Goal: Task Accomplishment & Management: Use online tool/utility

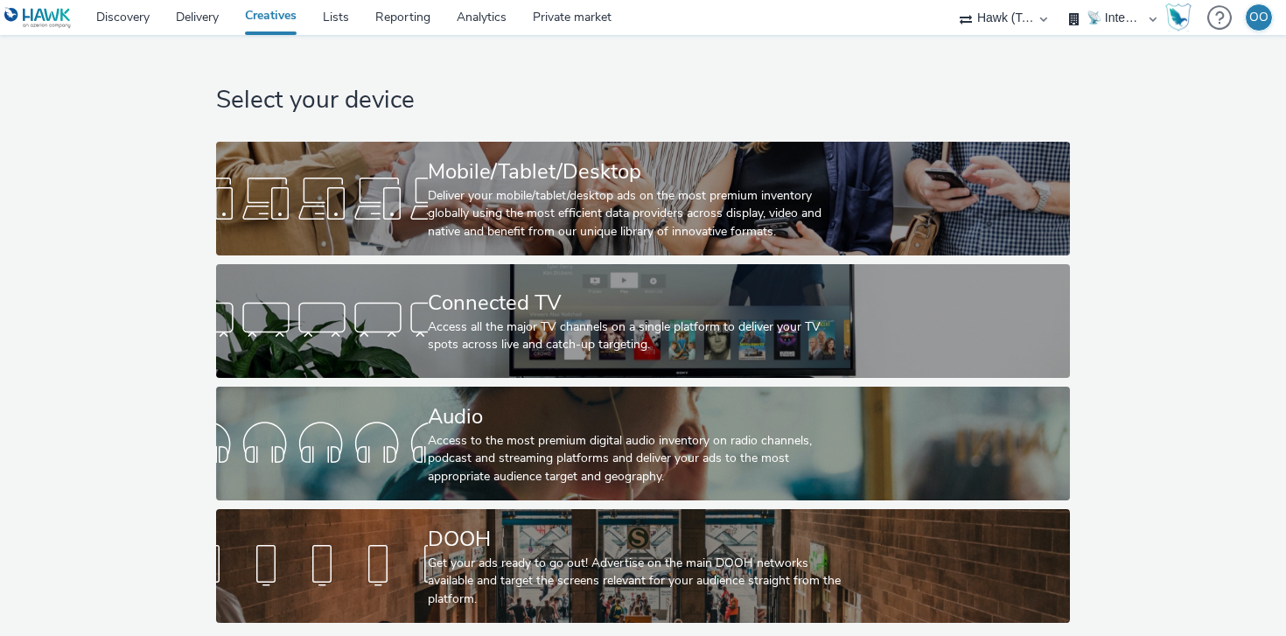
select select "2fc77e36-bb93-4aa3-9dff-dcb08e02eac6"
select select "2405a9d4-3350-4458-8d06-44f78962fa76"
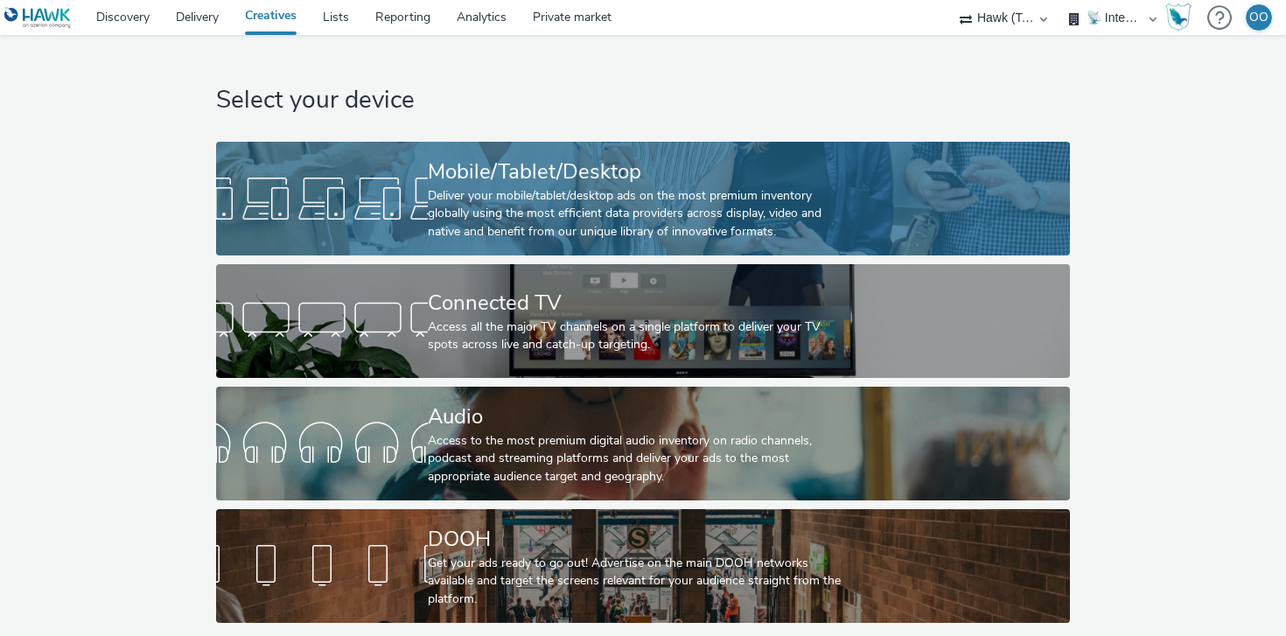
click at [409, 199] on div at bounding box center [322, 199] width 212 height 56
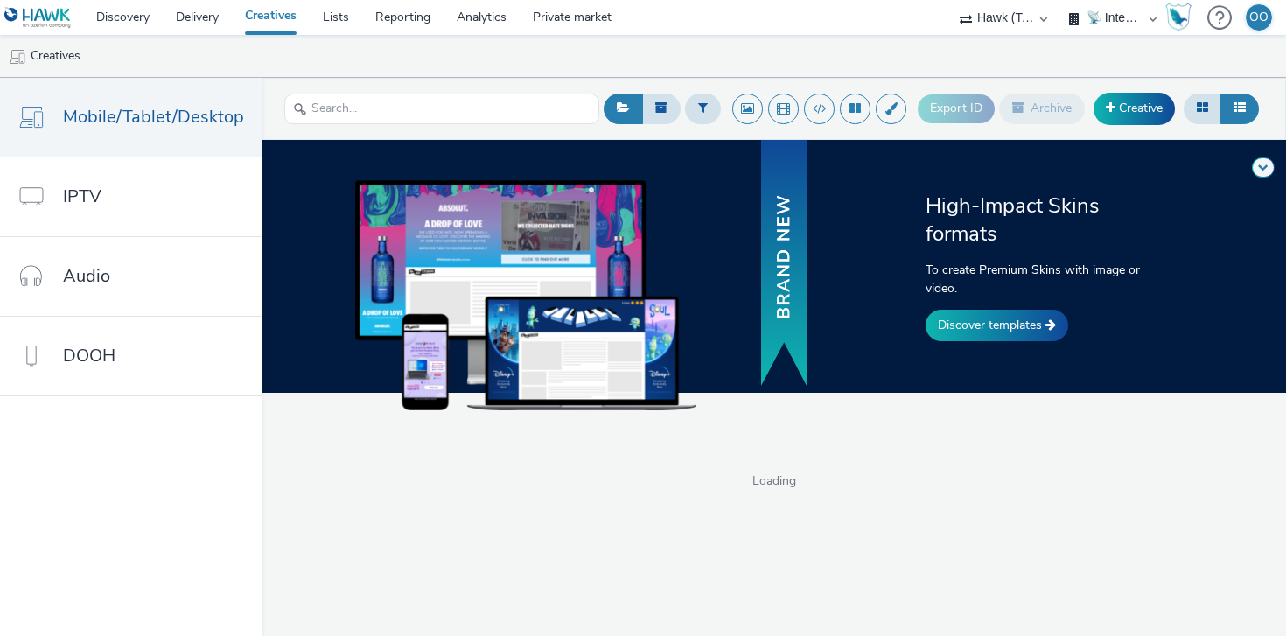
click at [990, 20] on select "Adseo AS Akademiet AS Amidays AS Apriil Digital AS AZERION Beagle Media Dentsu …" at bounding box center [1003, 17] width 105 height 35
select select "ac009755-aa48-4799-8050-7a339a378eb8"
click at [1056, 0] on select "Adseo AS Akademiet AS Amidays AS Apriil Digital AS AZERION Beagle Media Dentsu …" at bounding box center [1003, 17] width 105 height 35
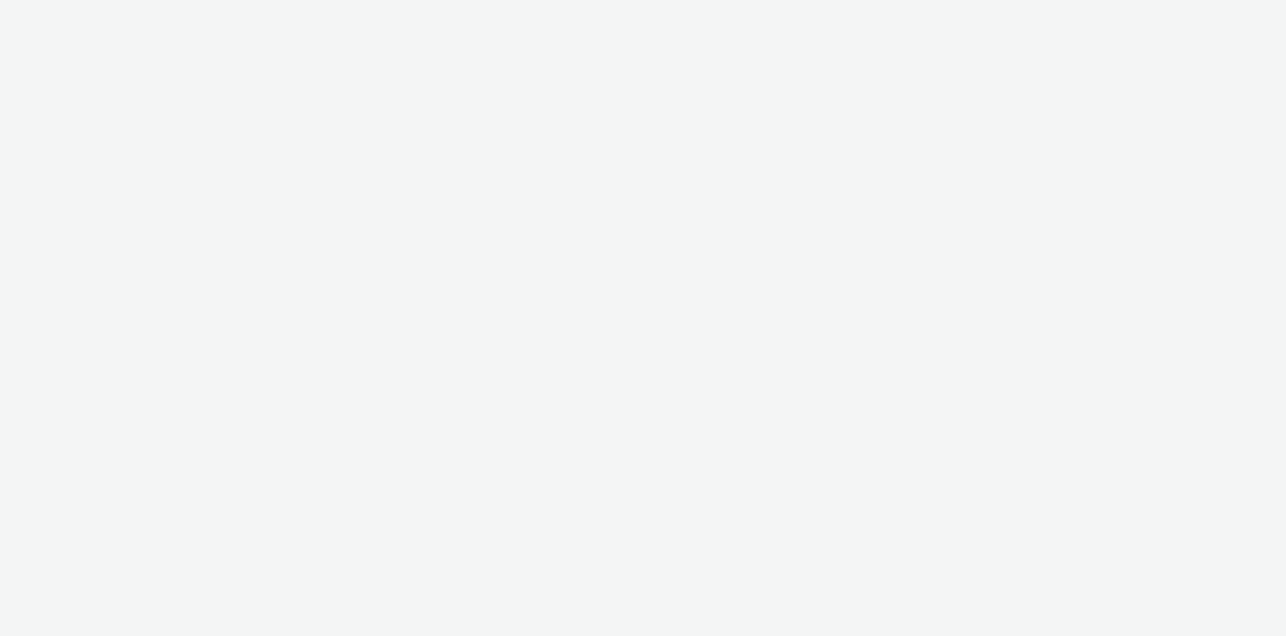
select select "ac009755-aa48-4799-8050-7a339a378eb8"
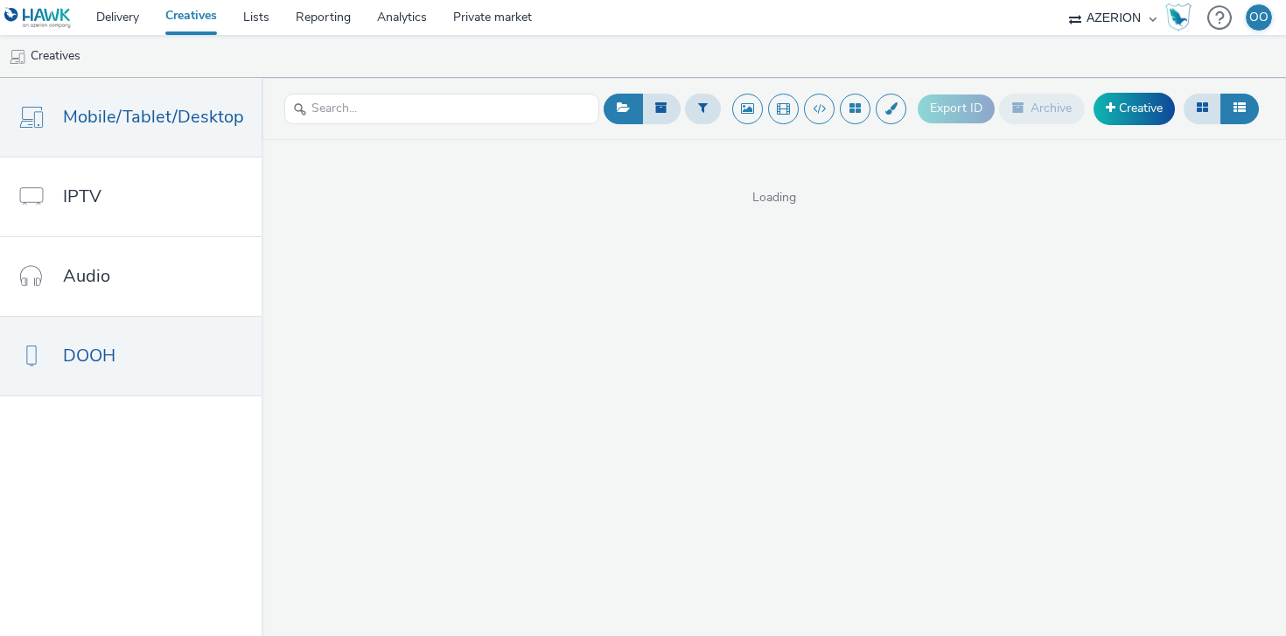
click at [139, 345] on link "DOOH" at bounding box center [131, 356] width 262 height 79
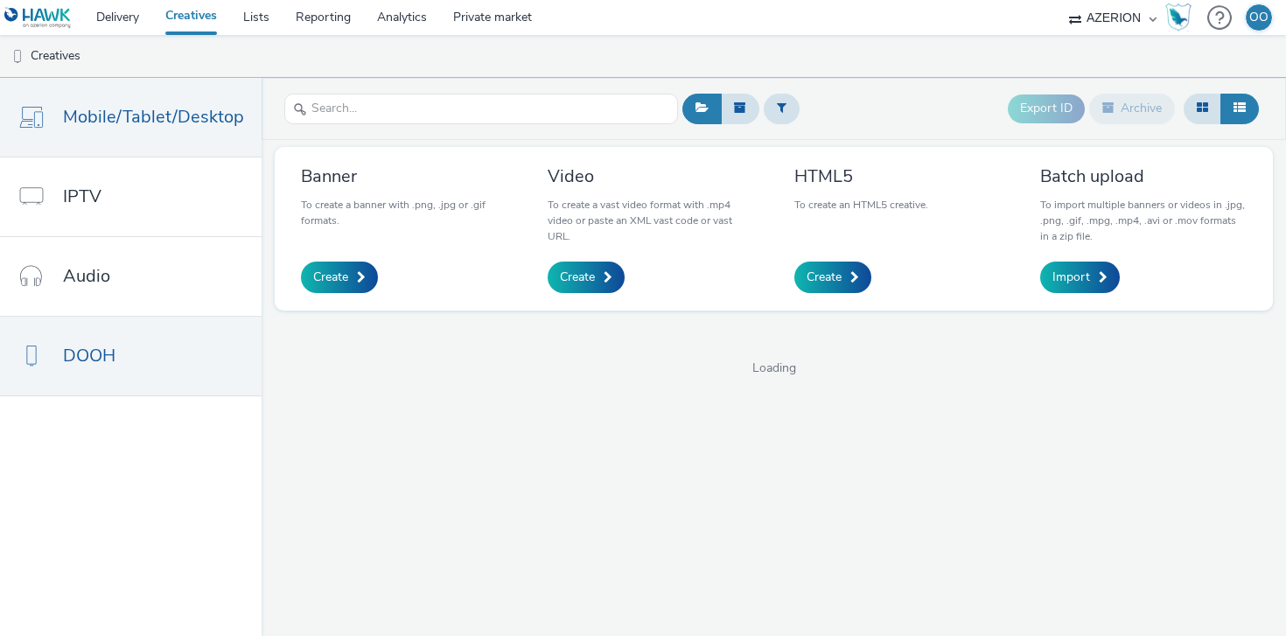
click at [144, 115] on span "Mobile/Tablet/Desktop" at bounding box center [153, 116] width 181 height 25
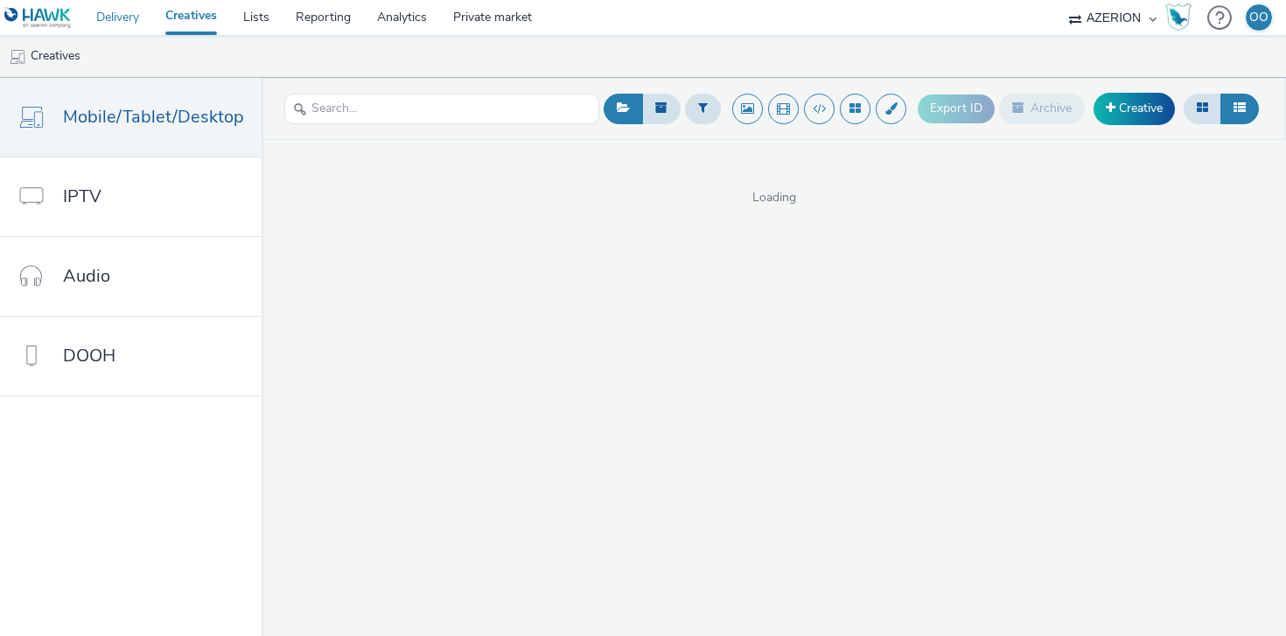
click at [109, 12] on link "Delivery" at bounding box center [117, 17] width 69 height 35
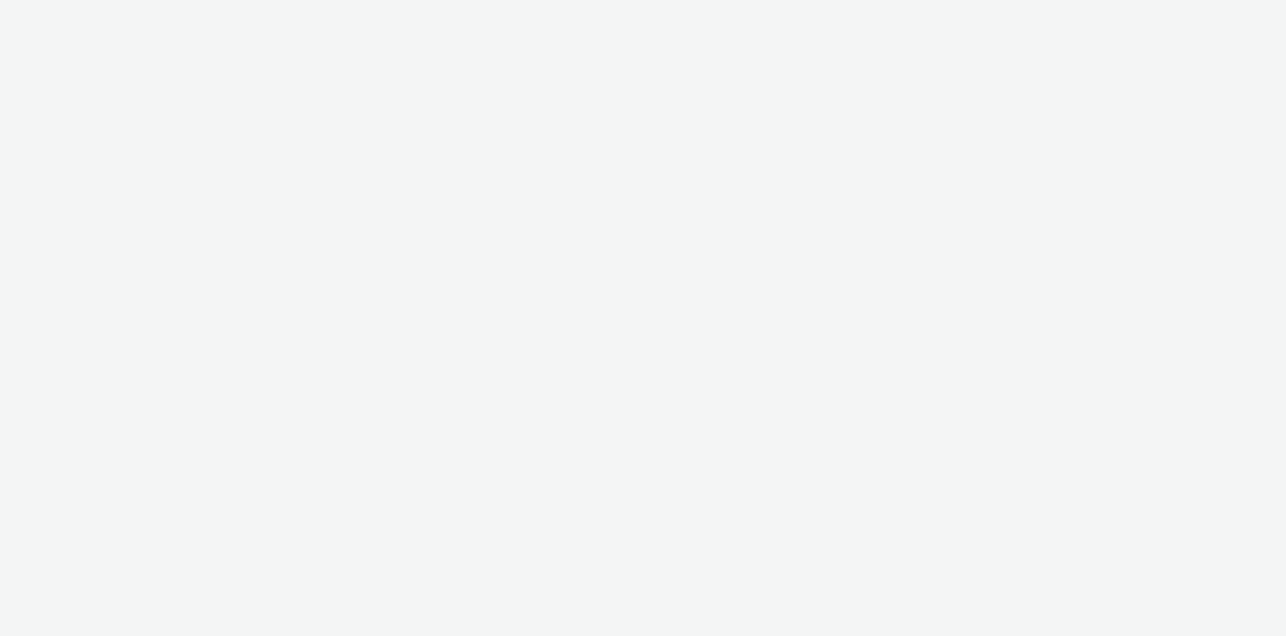
select select "ac009755-aa48-4799-8050-7a339a378eb8"
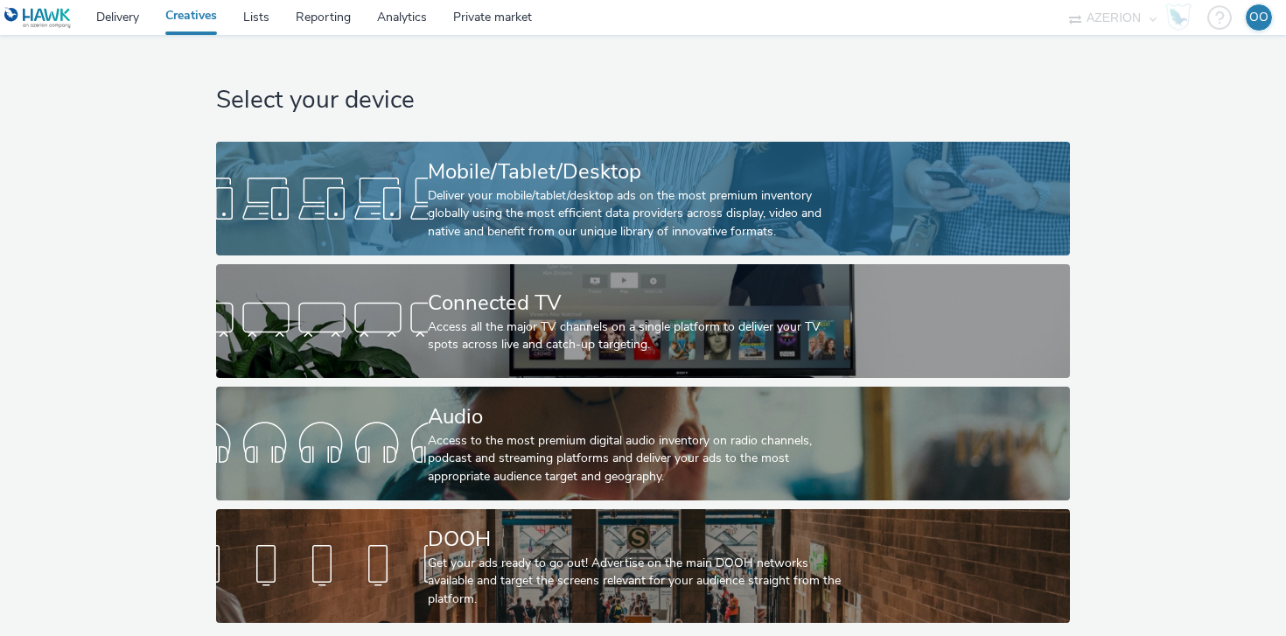
click at [554, 174] on div "Mobile/Tablet/Desktop" at bounding box center [639, 172] width 423 height 31
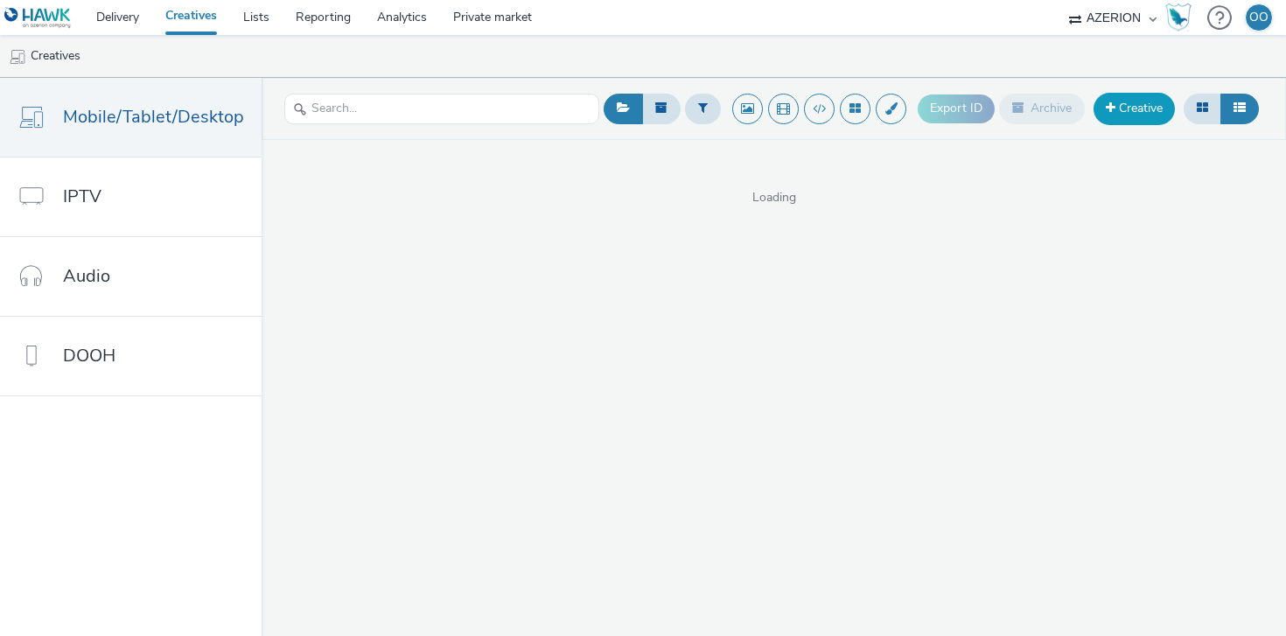
click at [1134, 106] on link "Creative" at bounding box center [1134, 108] width 81 height 31
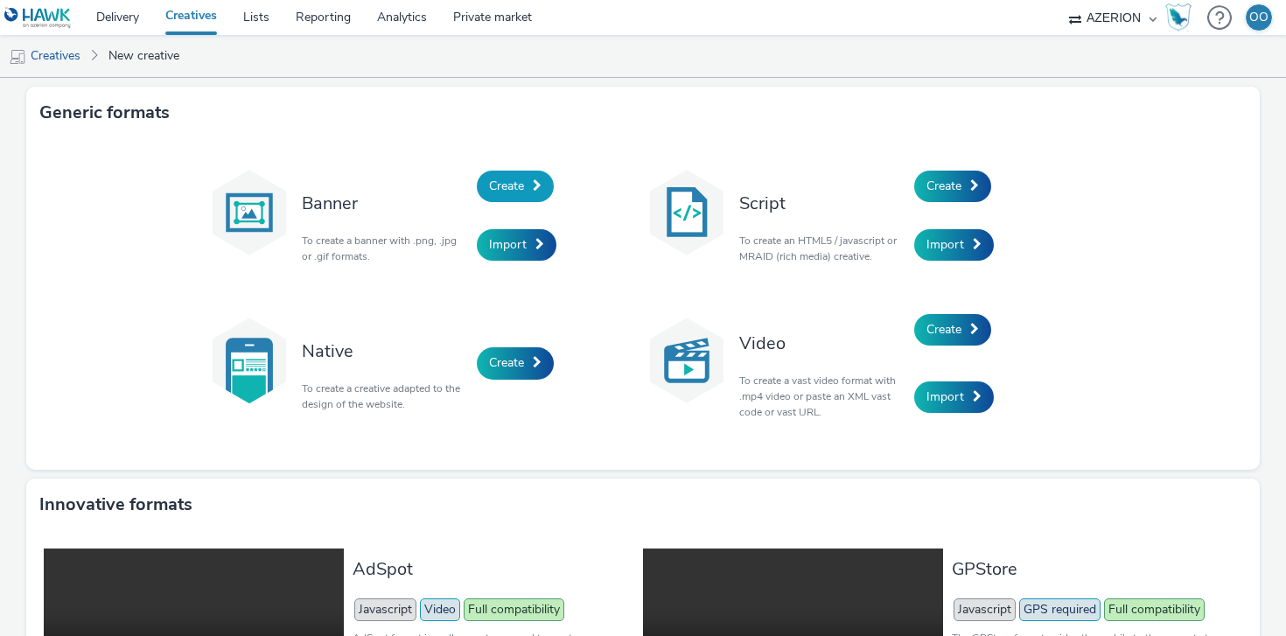
click at [521, 187] on span "Create" at bounding box center [506, 186] width 35 height 17
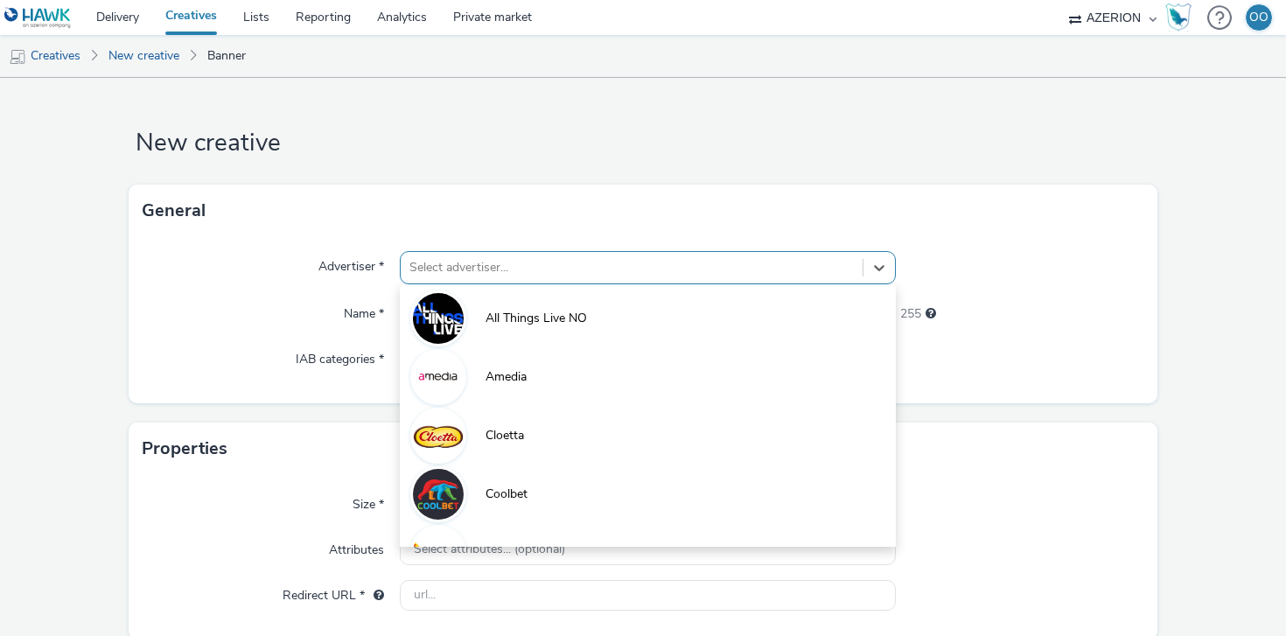
click at [550, 262] on div at bounding box center [631, 267] width 444 height 21
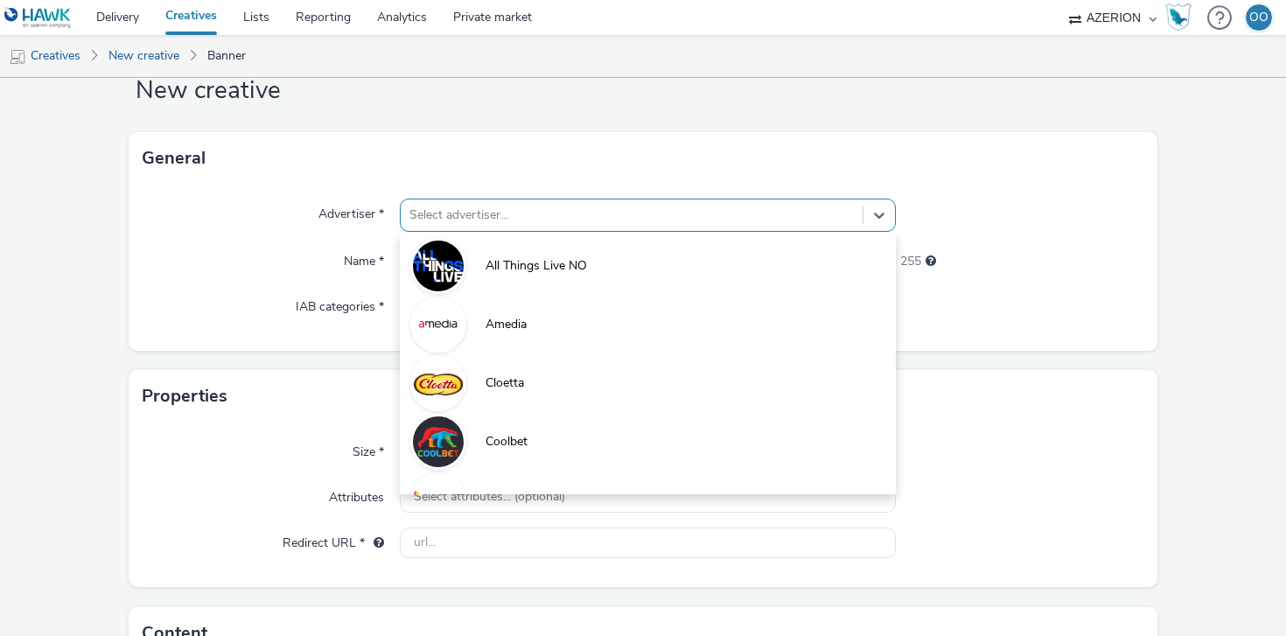
scroll to position [58, 0]
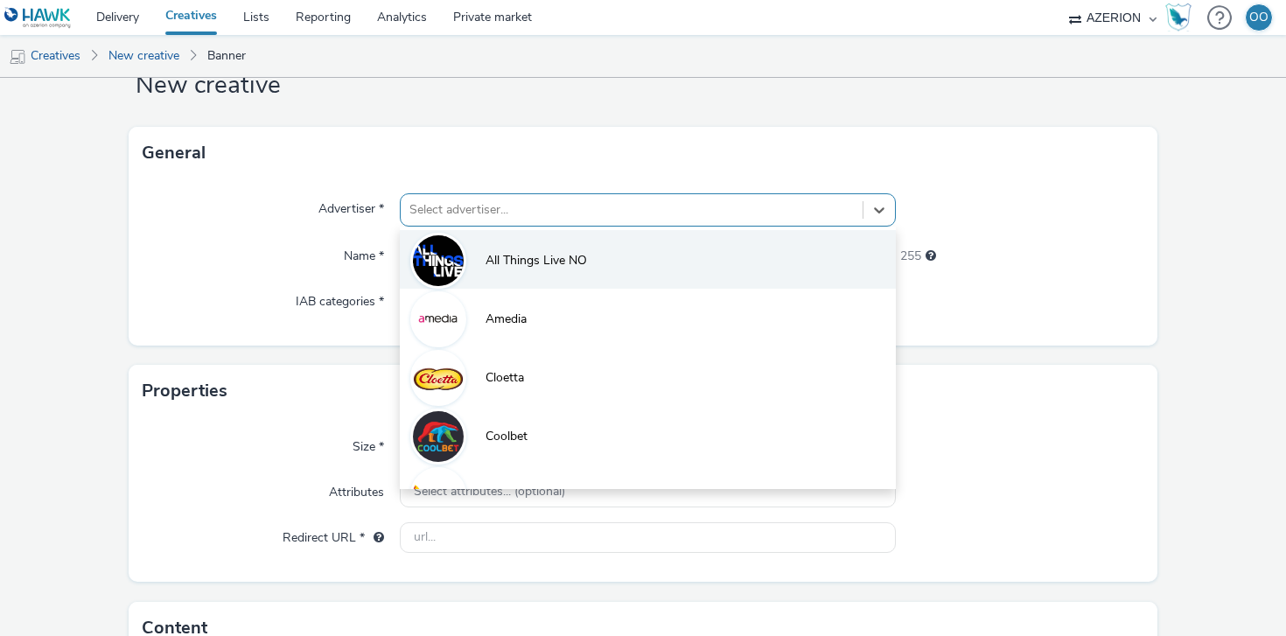
click at [570, 271] on li "All Things Live NO" at bounding box center [648, 259] width 496 height 59
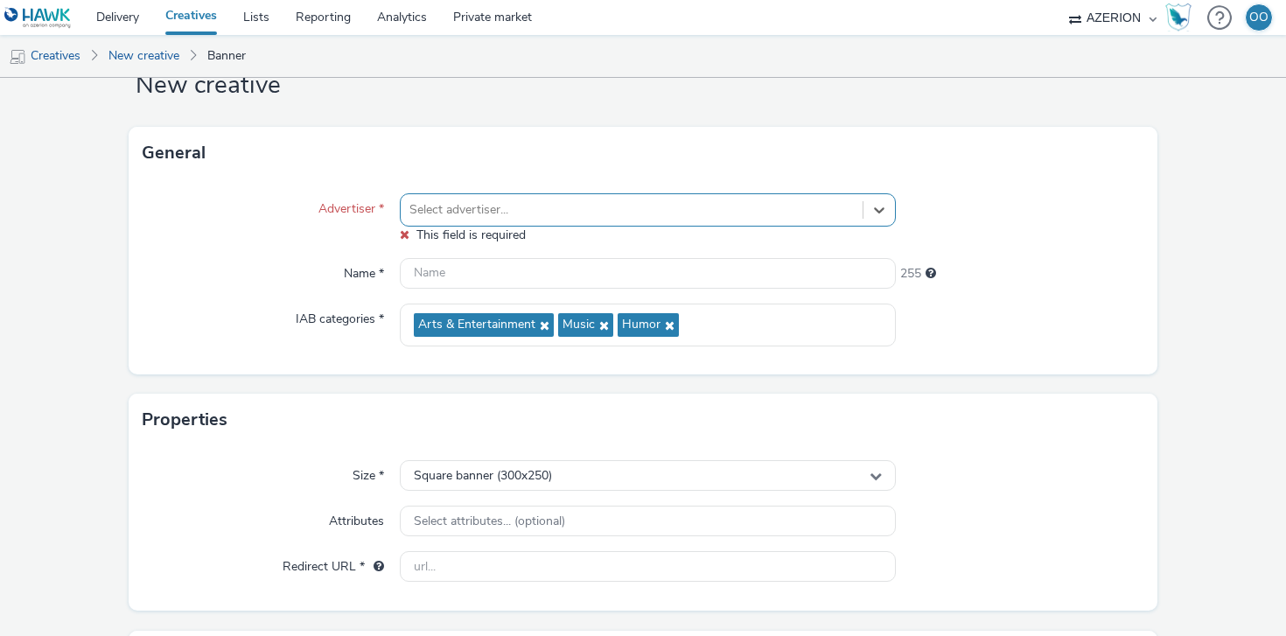
click at [771, 193] on div "Select advertiser..." at bounding box center [648, 209] width 496 height 33
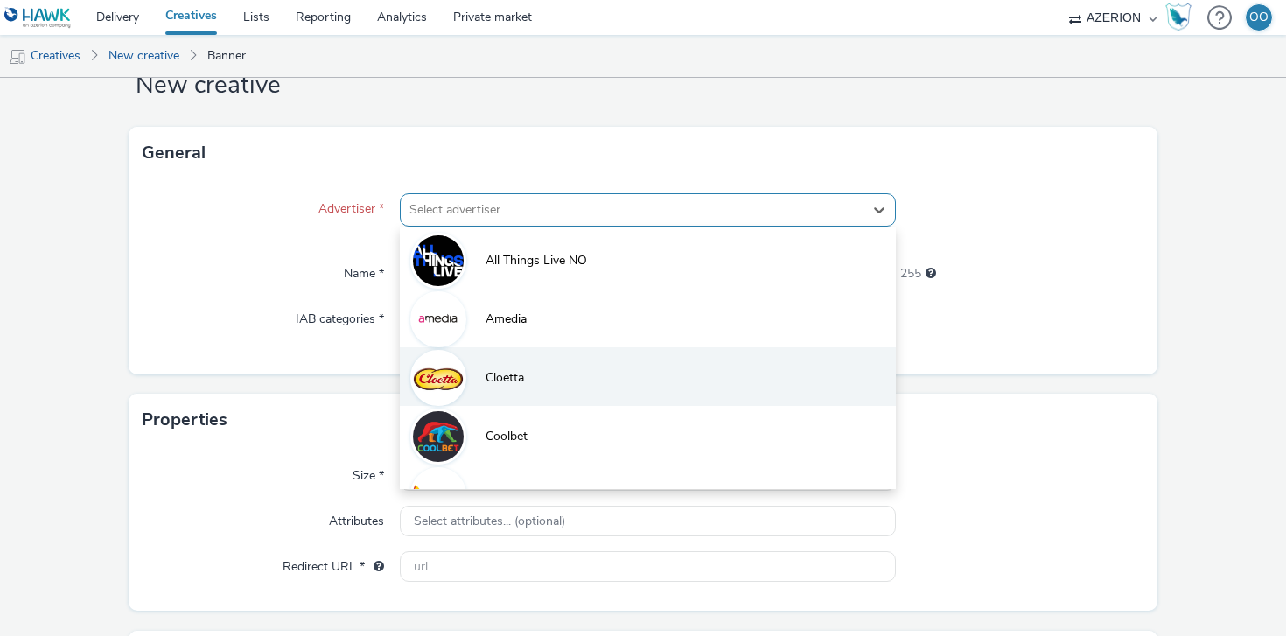
click at [634, 381] on li "Cloetta" at bounding box center [648, 376] width 496 height 59
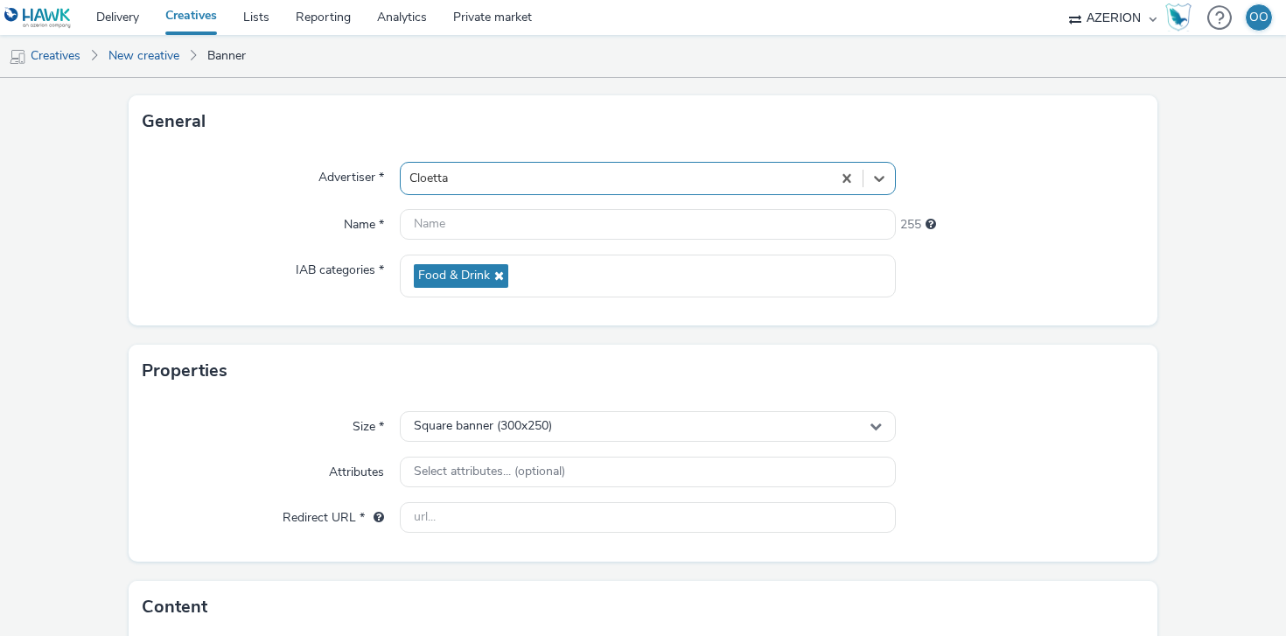
scroll to position [79, 0]
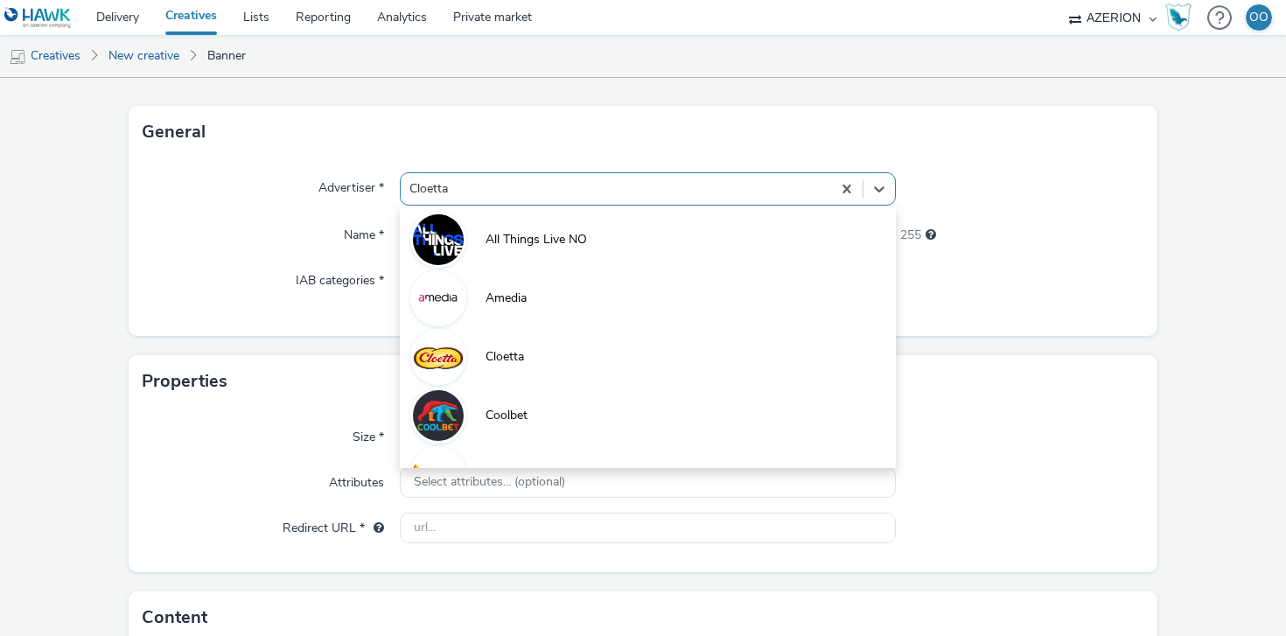
click at [464, 194] on div at bounding box center [615, 188] width 413 height 21
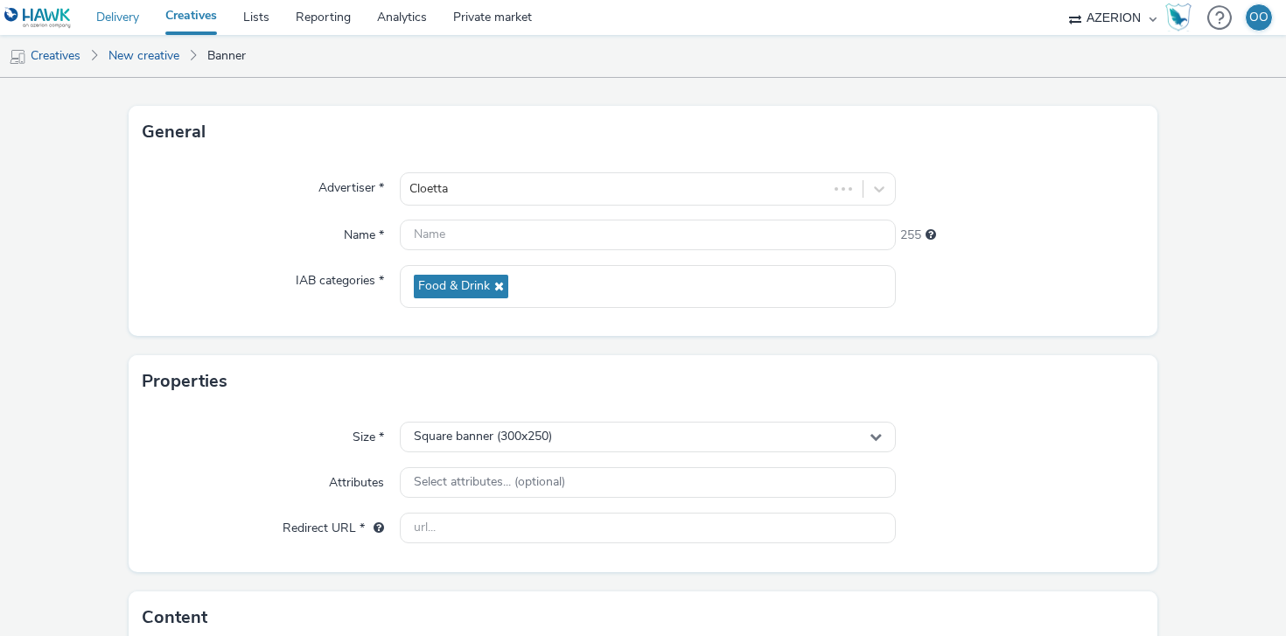
click at [107, 21] on link "Delivery" at bounding box center [117, 17] width 69 height 35
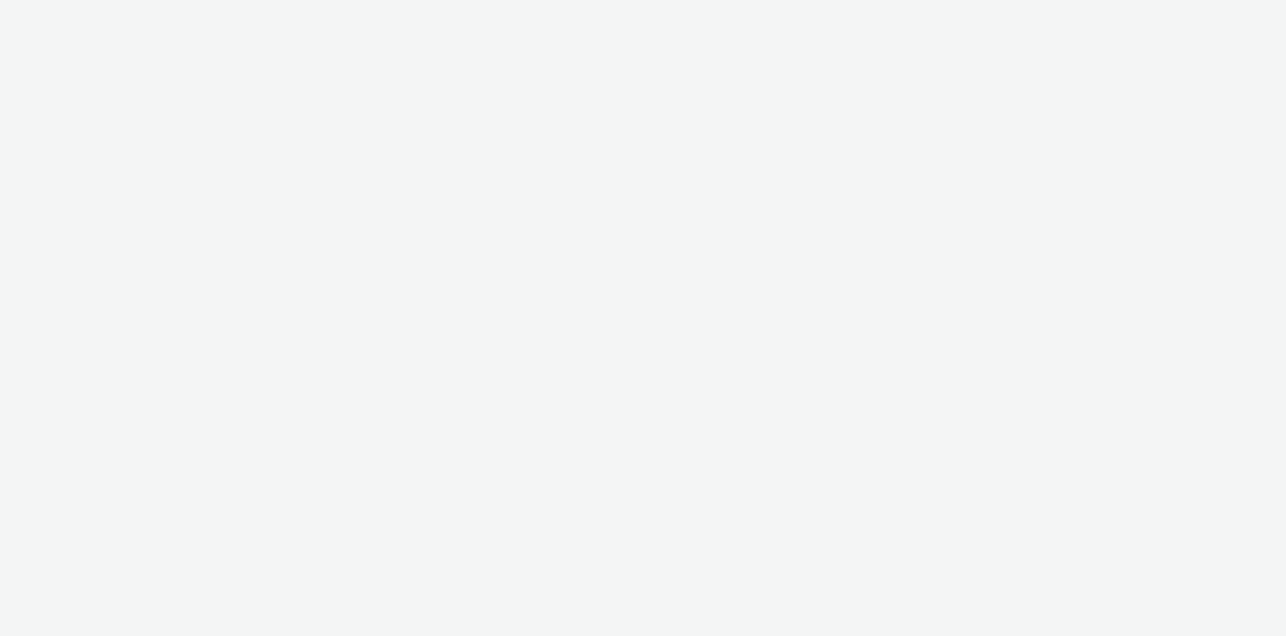
select select "2fc77e36-bb93-4aa3-9dff-dcb08e02eac6"
select select "2405a9d4-3350-4458-8d06-44f78962fa76"
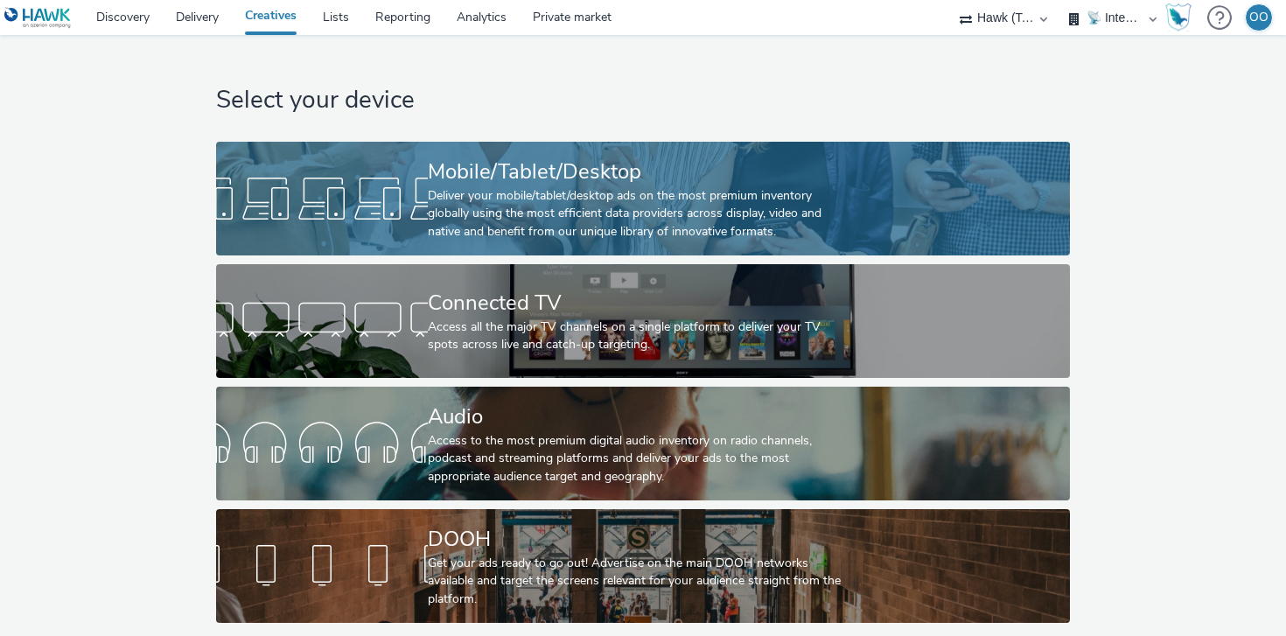
click at [552, 169] on div "Mobile/Tablet/Desktop" at bounding box center [639, 172] width 423 height 31
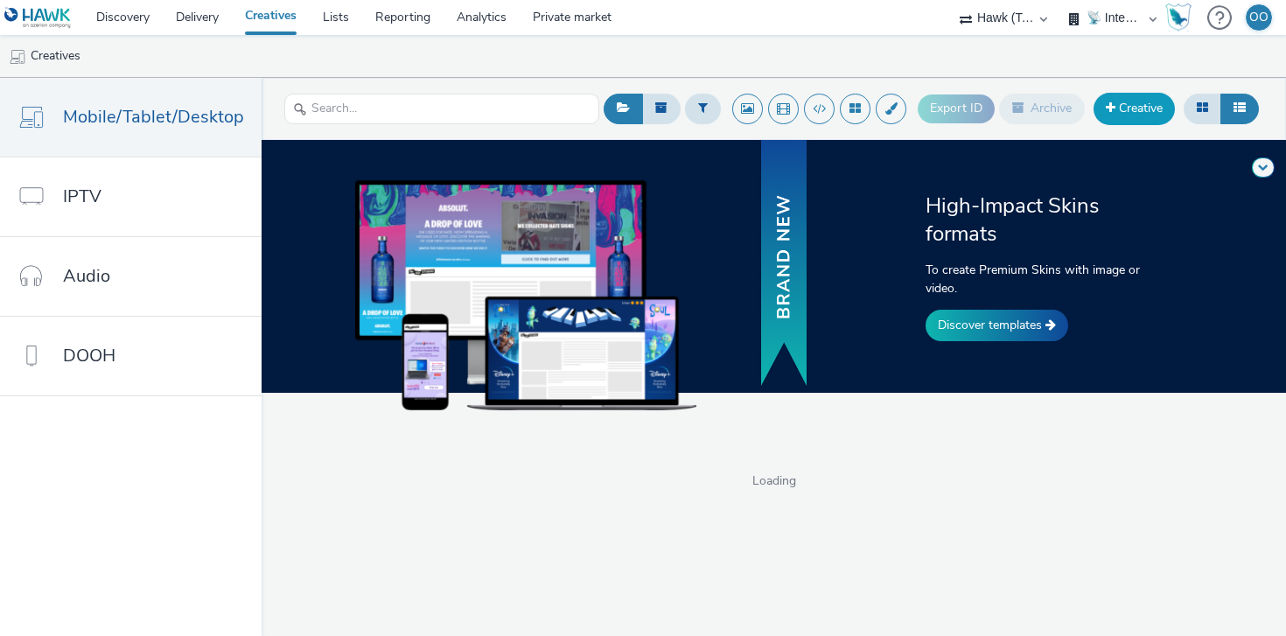
click at [1131, 96] on link "Creative" at bounding box center [1134, 108] width 81 height 31
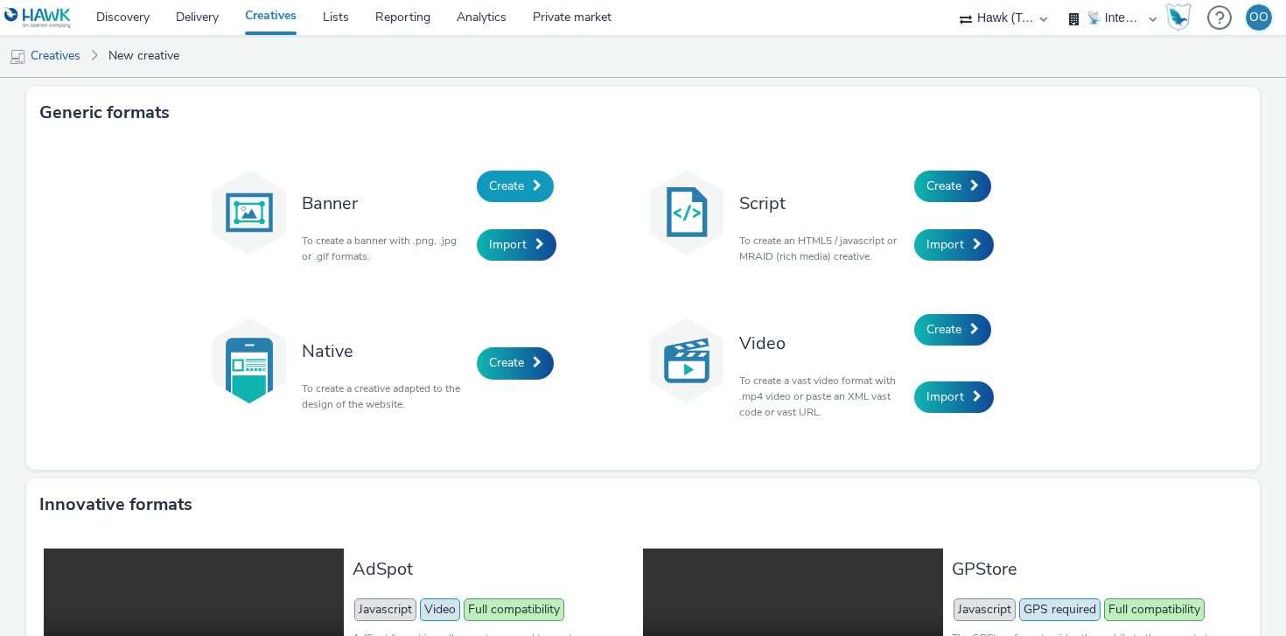
click at [519, 183] on span "Create" at bounding box center [506, 186] width 35 height 17
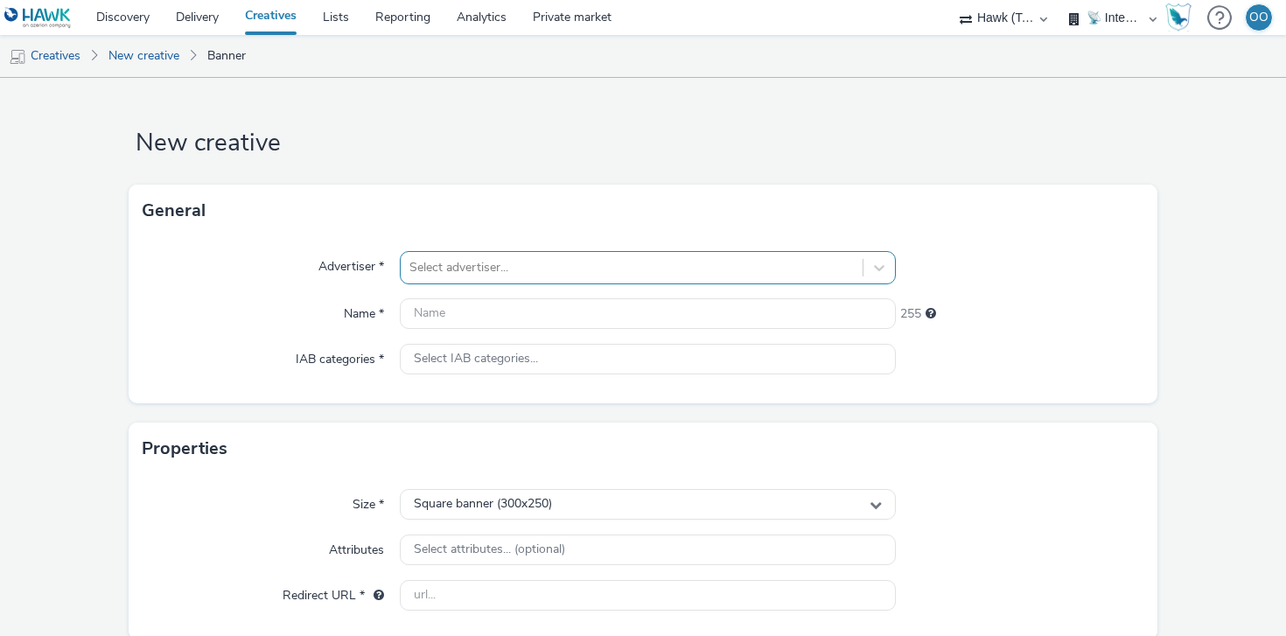
click at [507, 269] on div at bounding box center [631, 267] width 444 height 21
type input "ola"
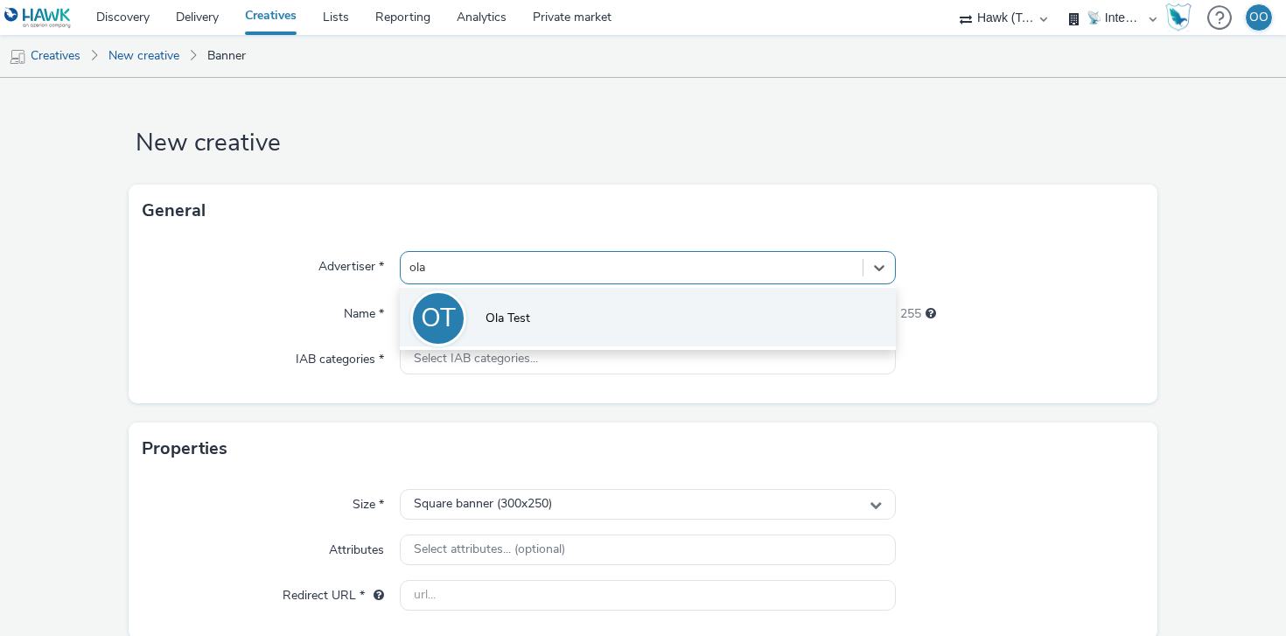
click at [617, 305] on li "OT Ola Test" at bounding box center [648, 317] width 496 height 59
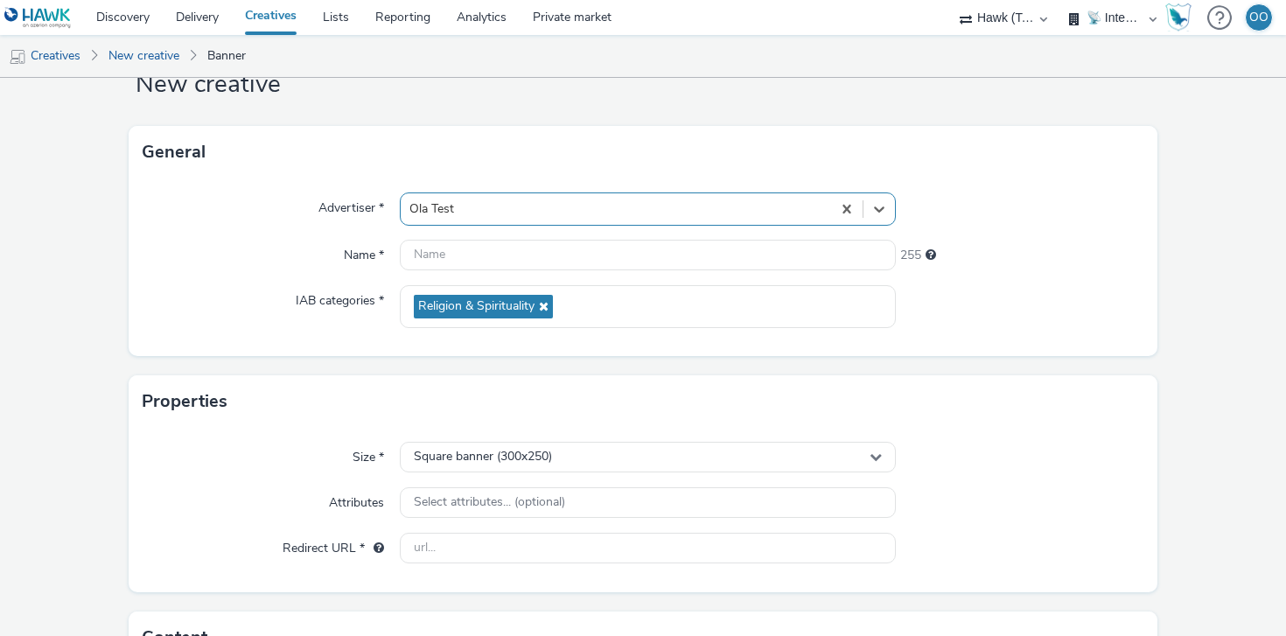
scroll to position [60, 0]
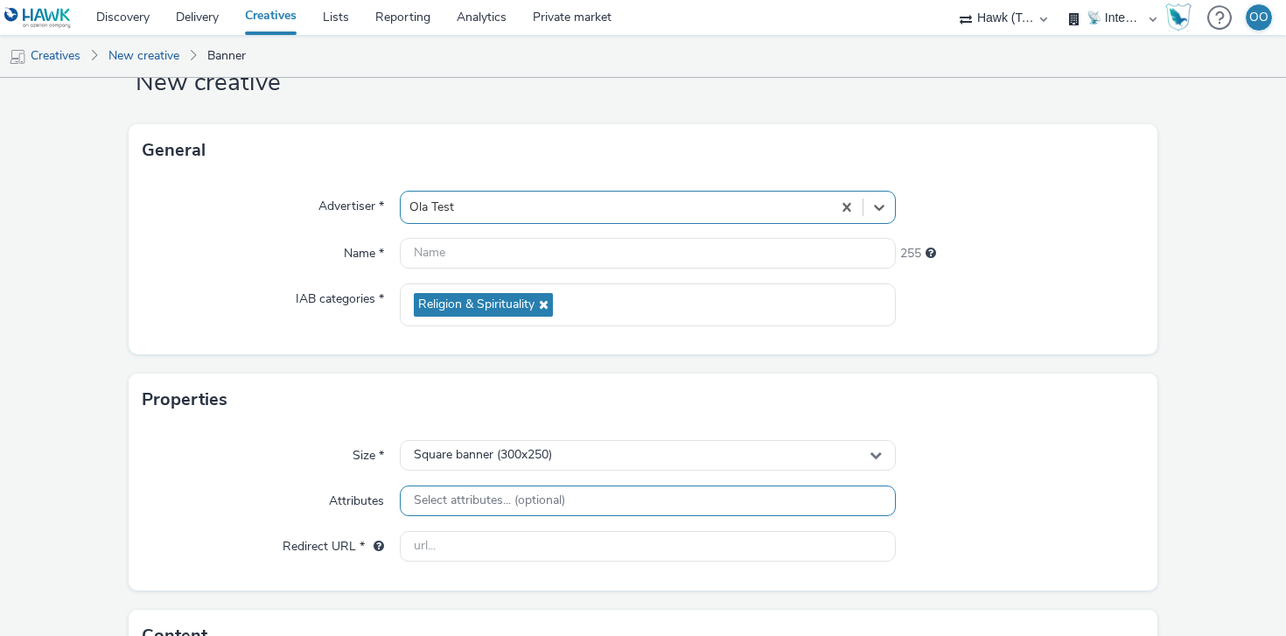
click at [497, 507] on span "Select attributes... (optional)" at bounding box center [489, 500] width 151 height 15
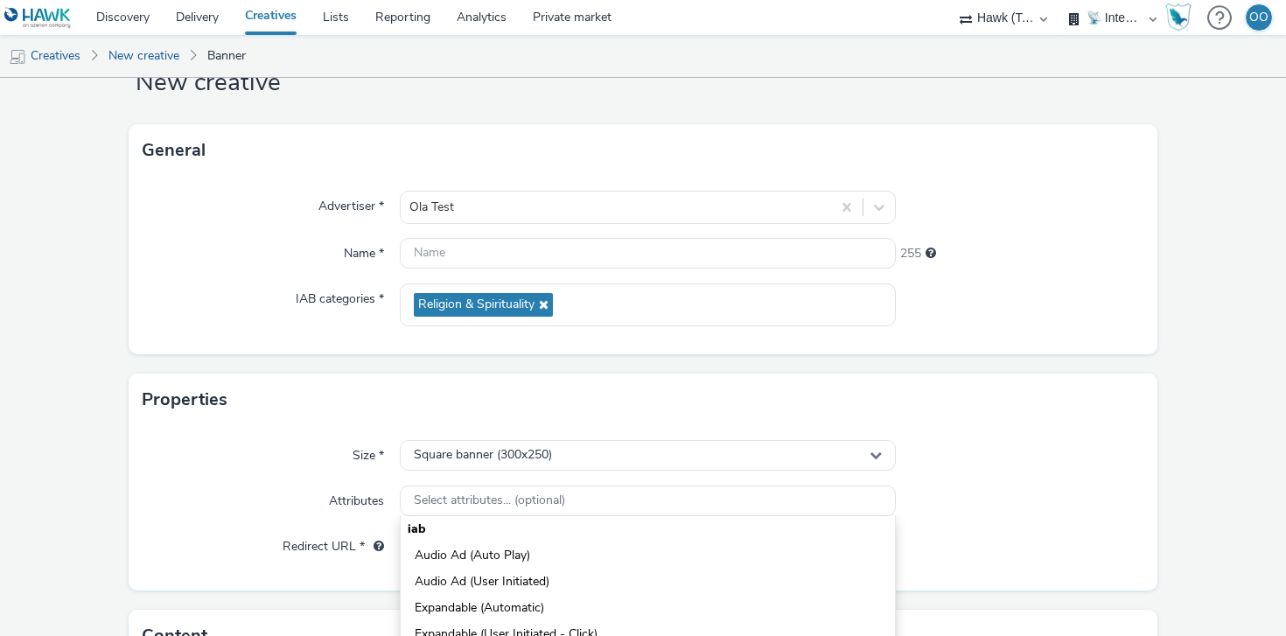
click at [314, 453] on div "Size *" at bounding box center [271, 455] width 257 height 31
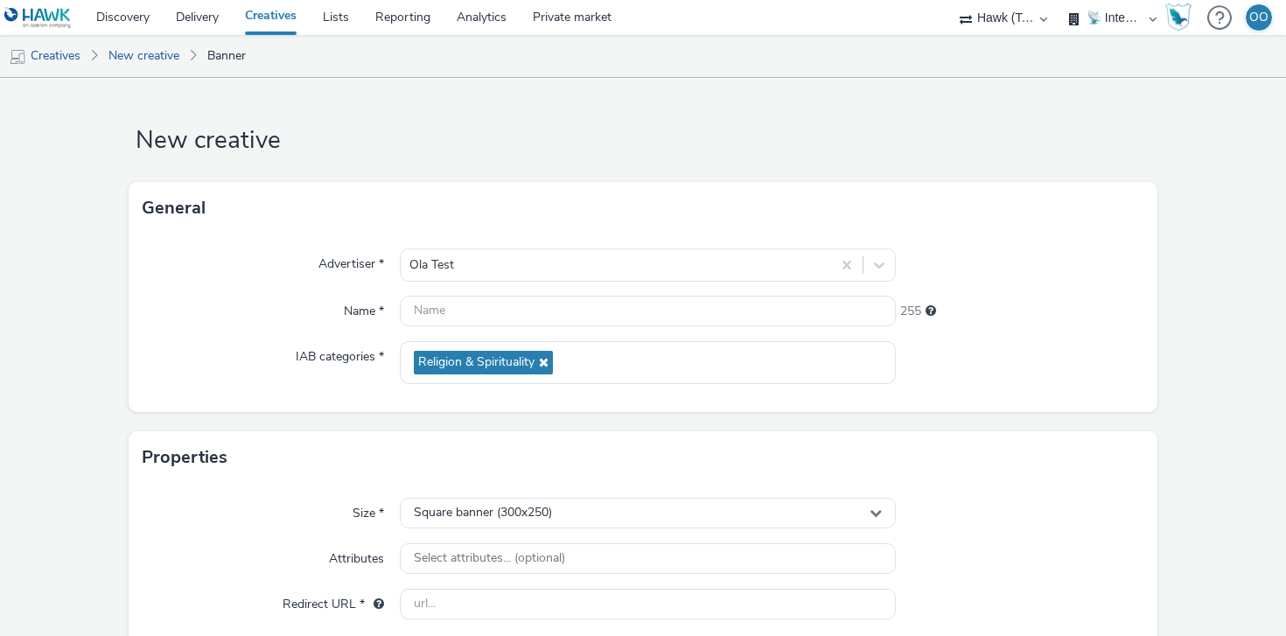
scroll to position [2, 0]
click at [644, 372] on div "Religion & Spirituality" at bounding box center [648, 363] width 496 height 43
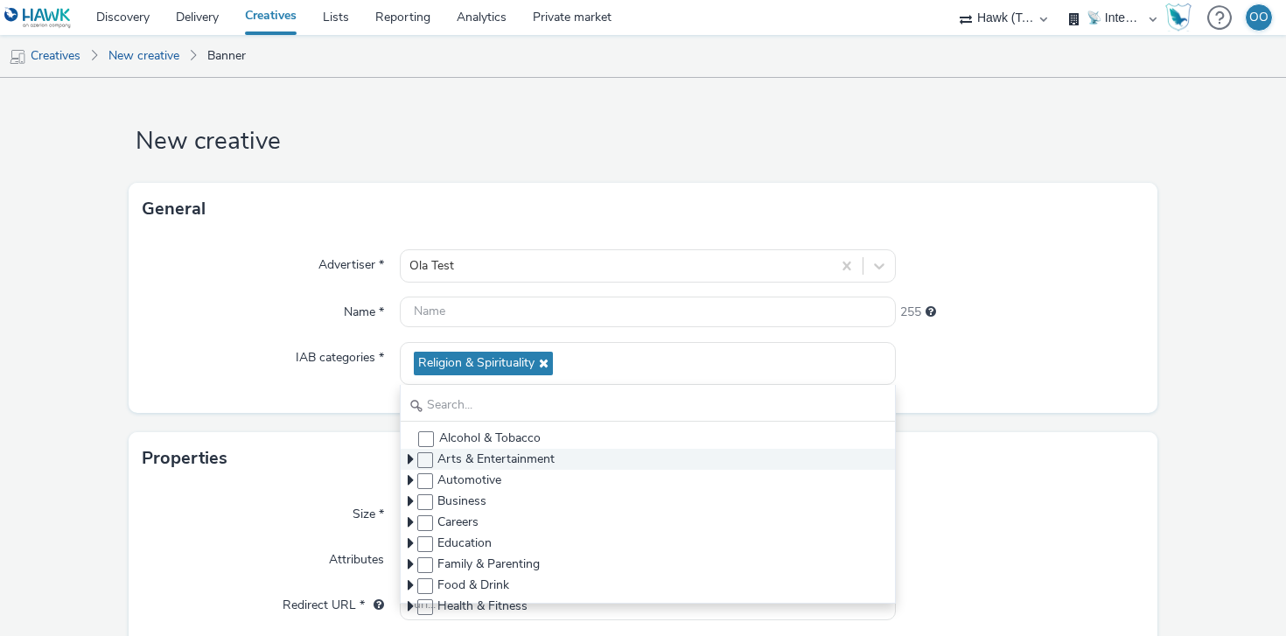
click at [408, 457] on icon at bounding box center [411, 459] width 6 height 17
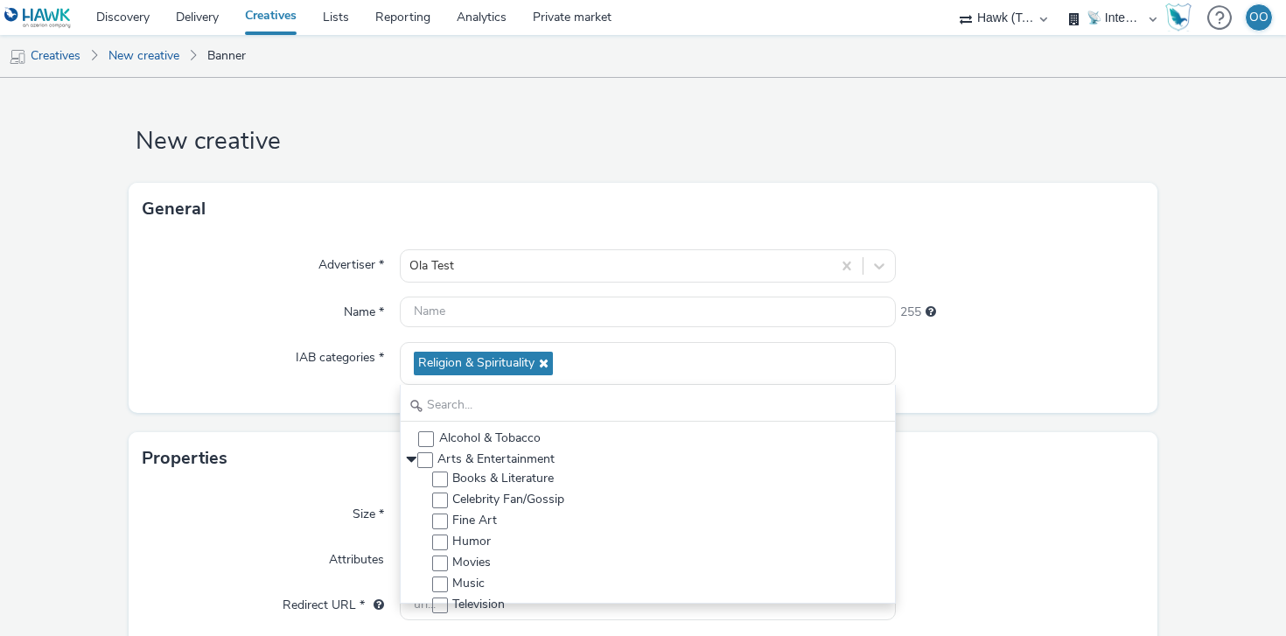
click at [343, 334] on div "Advertiser * Ola Test Name * 255 IAB categories * Religion & Spirituality Alcoh…" at bounding box center [643, 324] width 1029 height 178
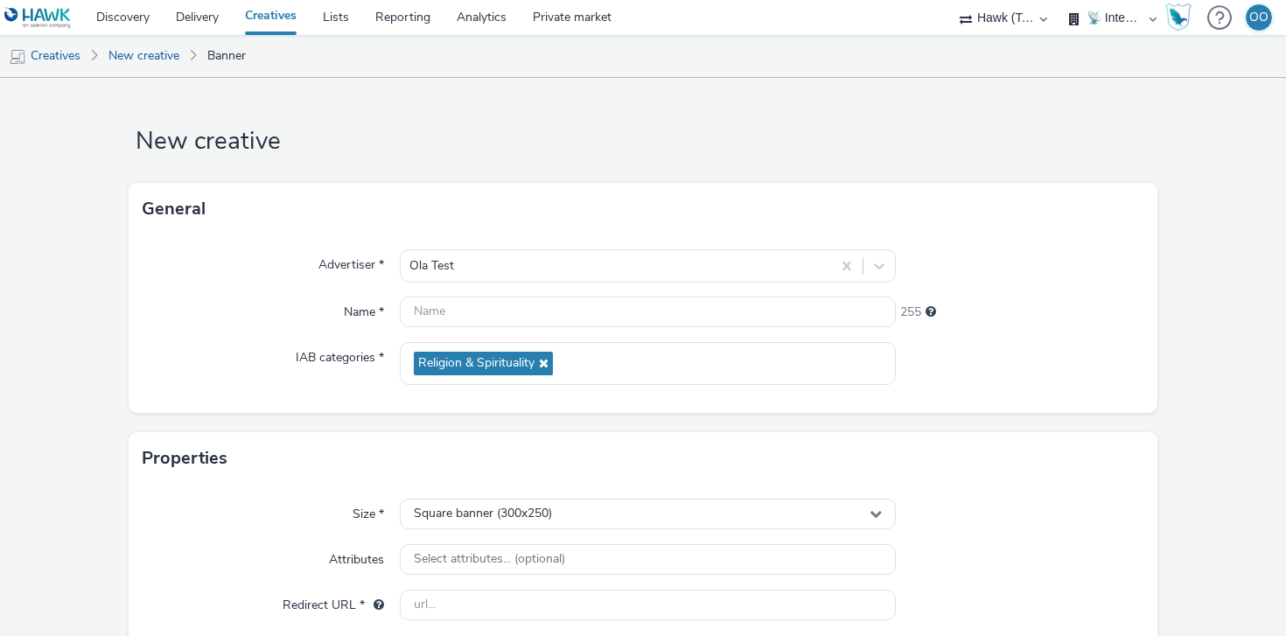
click at [268, 21] on link "Creatives" at bounding box center [271, 17] width 78 height 35
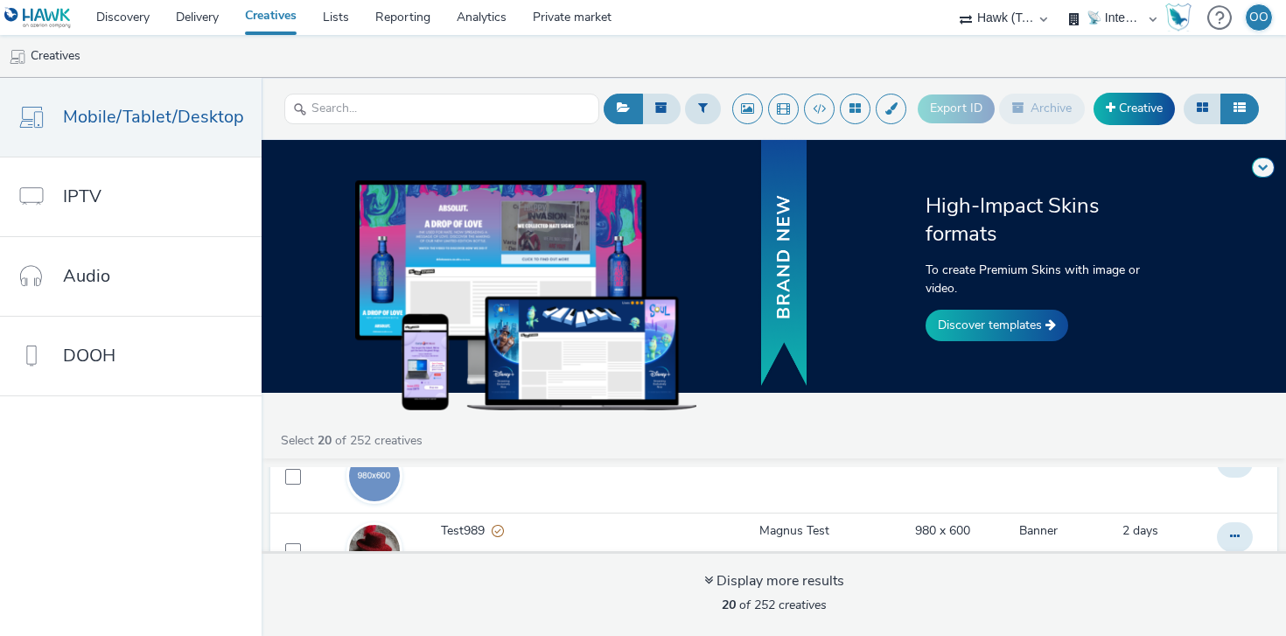
scroll to position [41, 0]
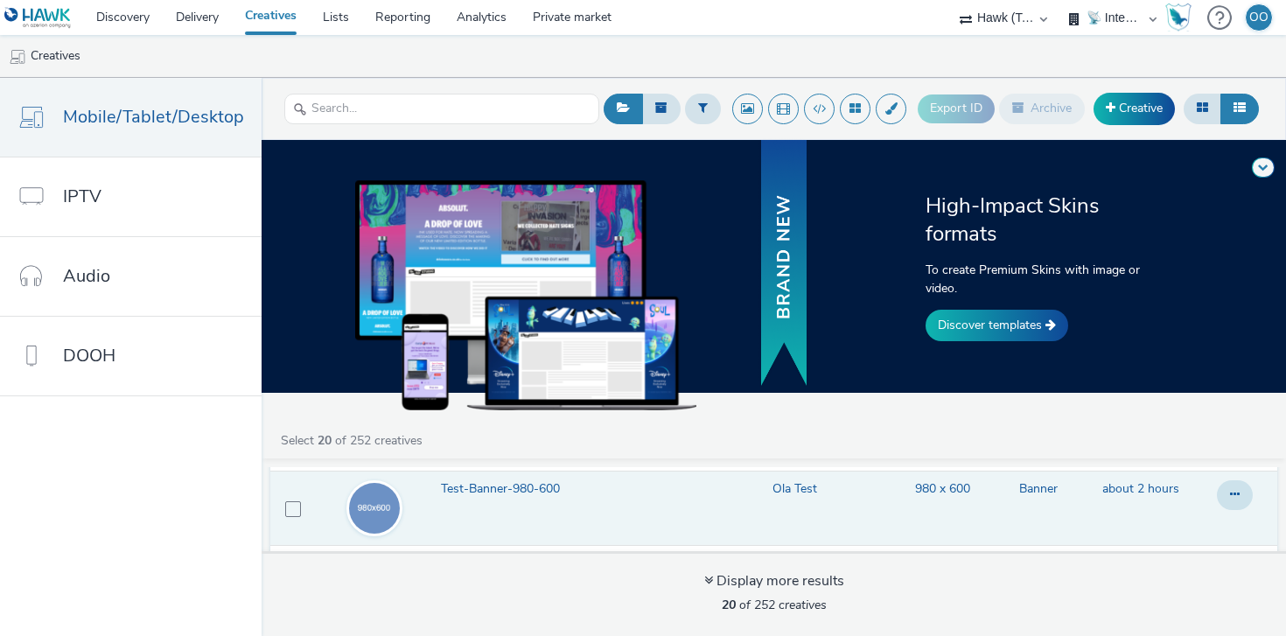
click at [508, 488] on span "Test-Banner-980-600" at bounding box center [504, 488] width 126 height 17
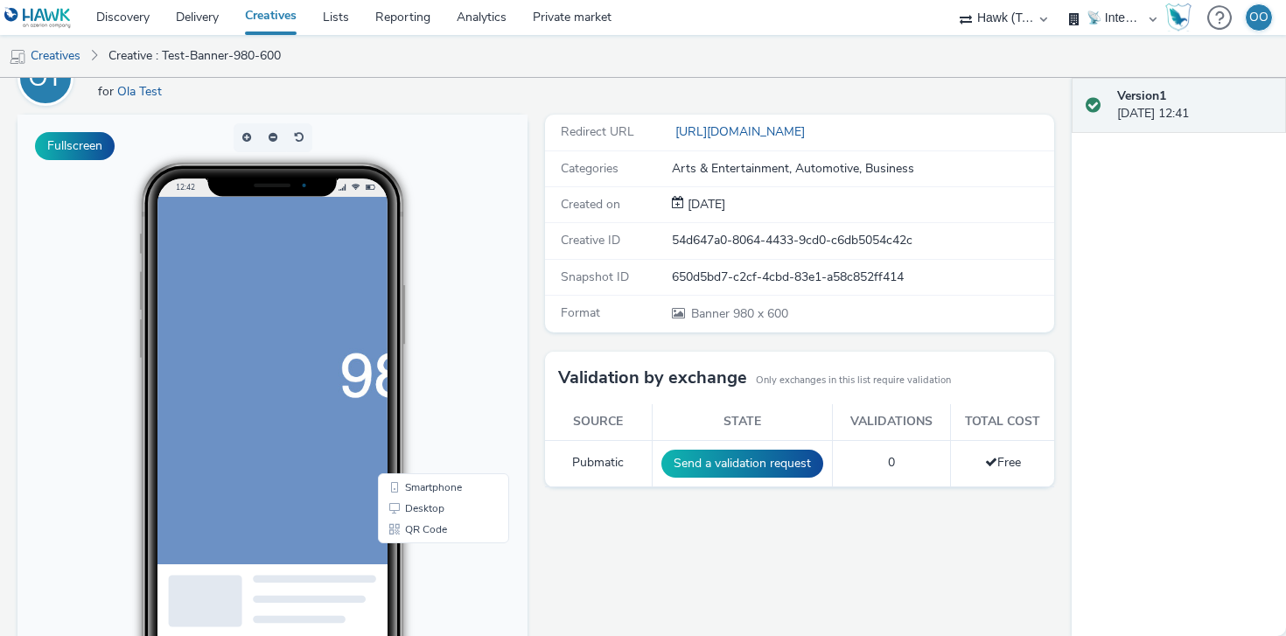
scroll to position [91, 0]
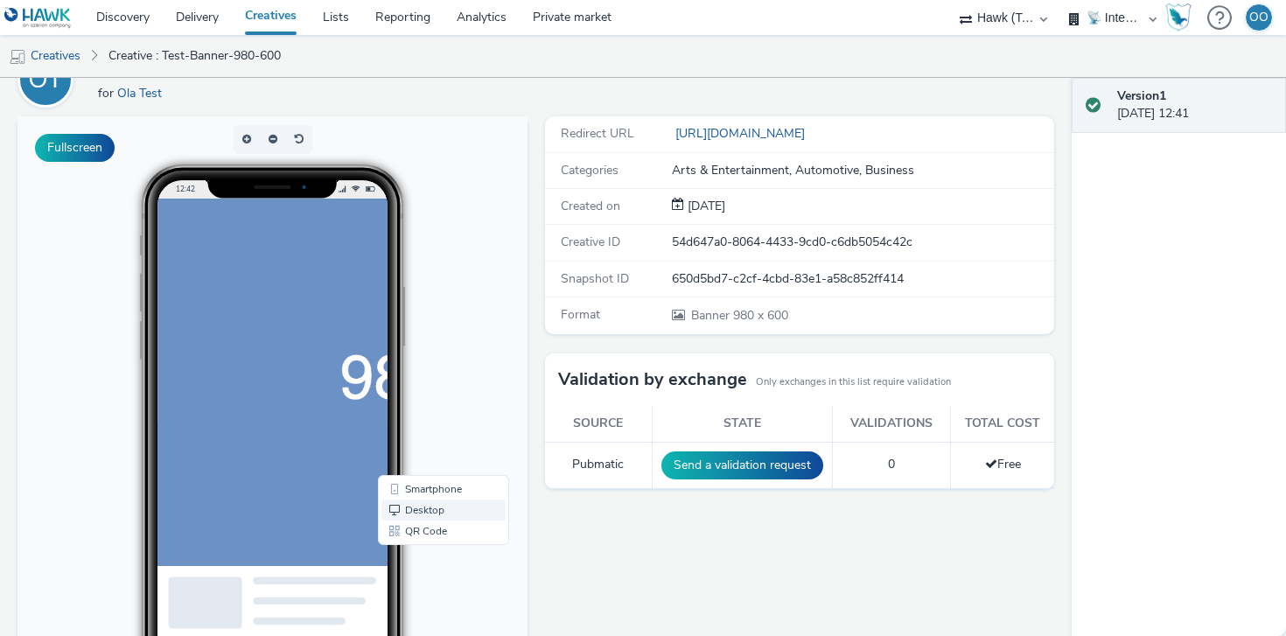
click at [447, 505] on link "Desktop" at bounding box center [443, 510] width 124 height 21
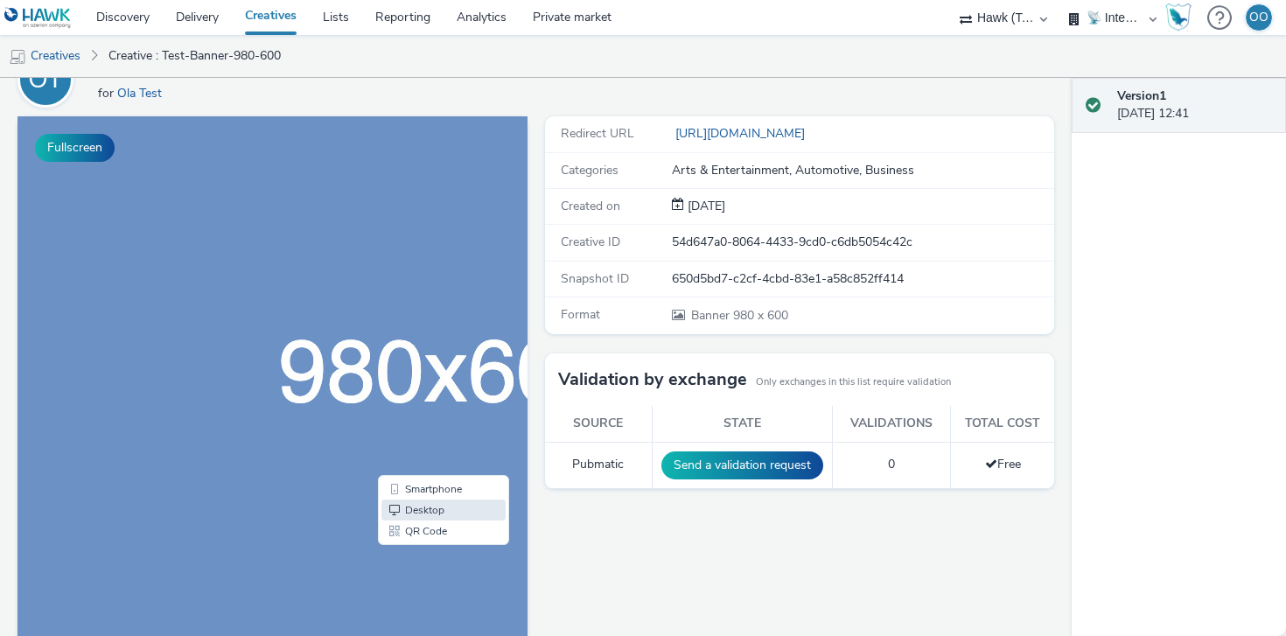
click at [536, 506] on div "Redirect URL https://test.com Categories Arts & Entertainment, Automotive, Busi…" at bounding box center [795, 484] width 519 height 737
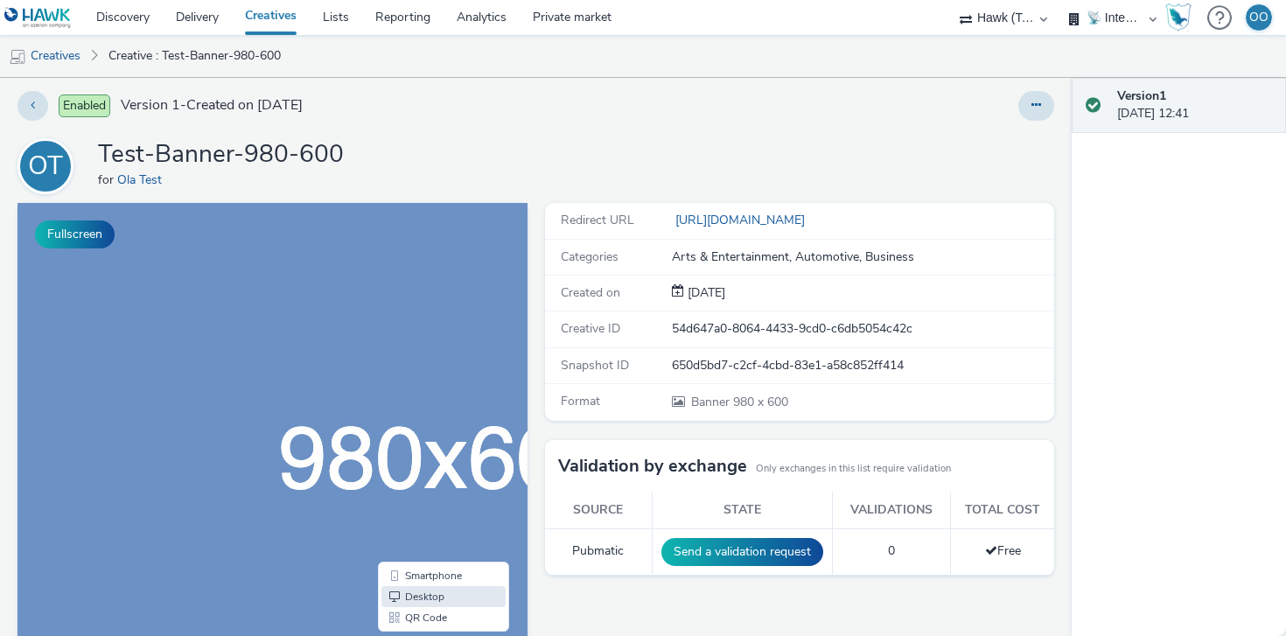
scroll to position [0, 0]
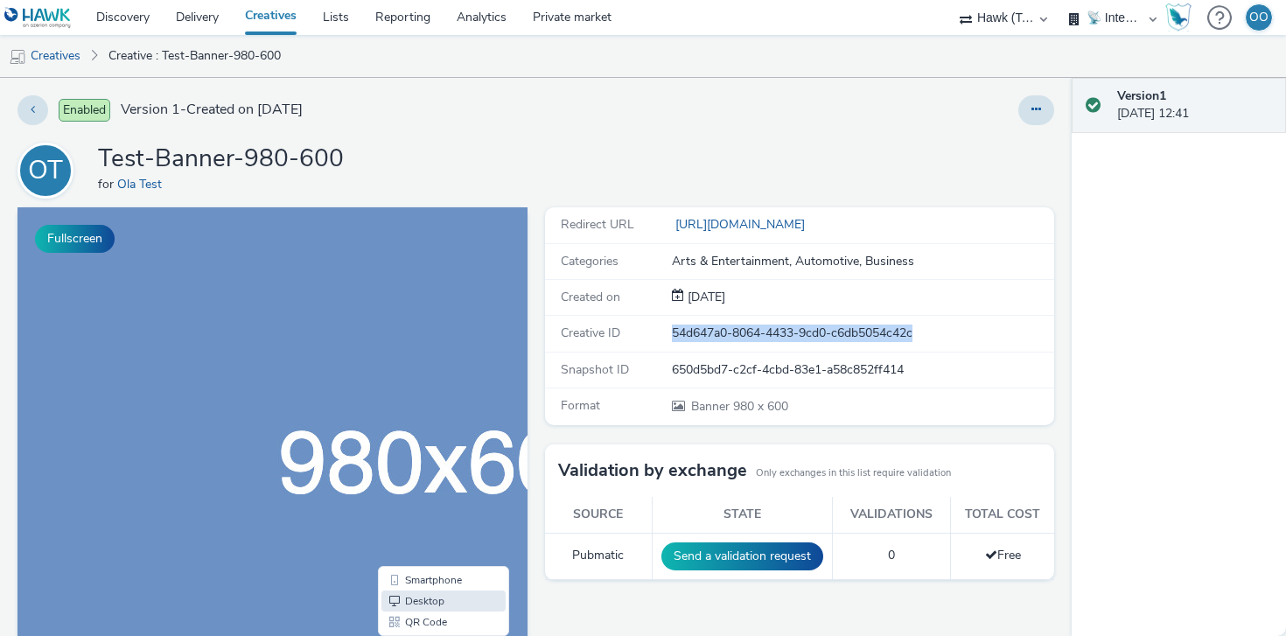
drag, startPoint x: 664, startPoint y: 331, endPoint x: 949, endPoint y: 328, distance: 285.2
click at [949, 328] on div "Creative ID 54d647a0-8064-4433-9cd0-c6db5054c42c" at bounding box center [800, 334] width 510 height 36
drag, startPoint x: 677, startPoint y: 369, endPoint x: 962, endPoint y: 337, distance: 287.0
click at [962, 337] on div "Redirect URL https://test.com Categories Arts & Entertainment, Automotive, Busi…" at bounding box center [800, 316] width 510 height 218
click at [1045, 104] on button at bounding box center [1036, 110] width 36 height 30
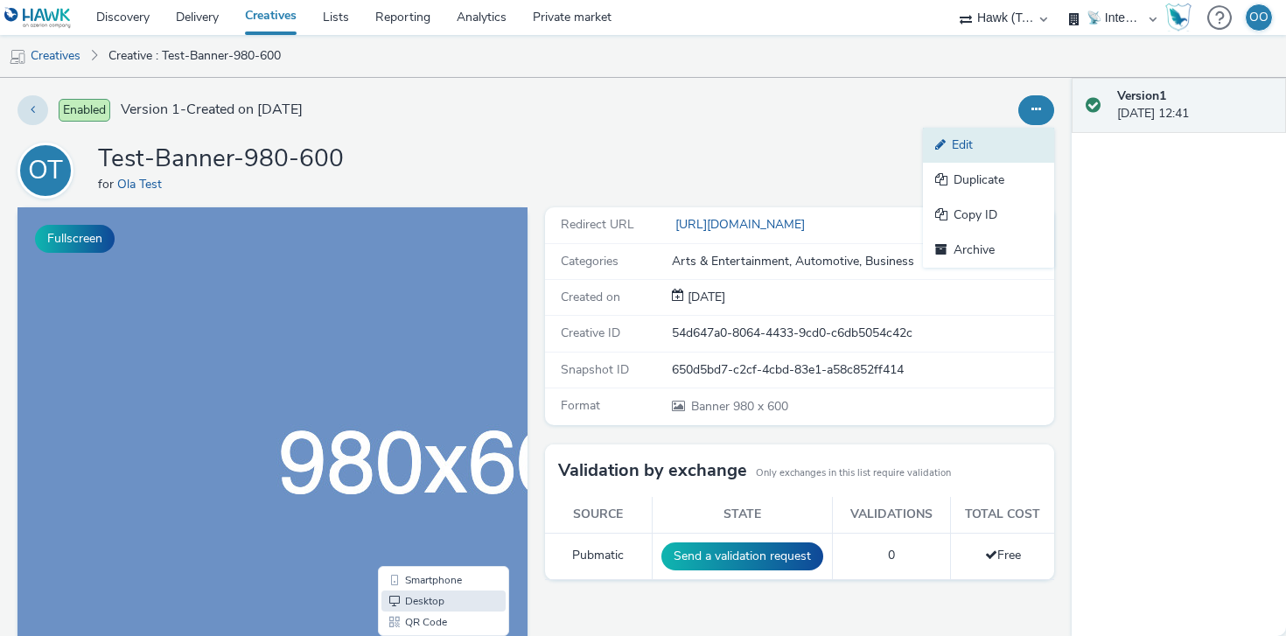
click at [959, 146] on link "Edit" at bounding box center [988, 145] width 131 height 35
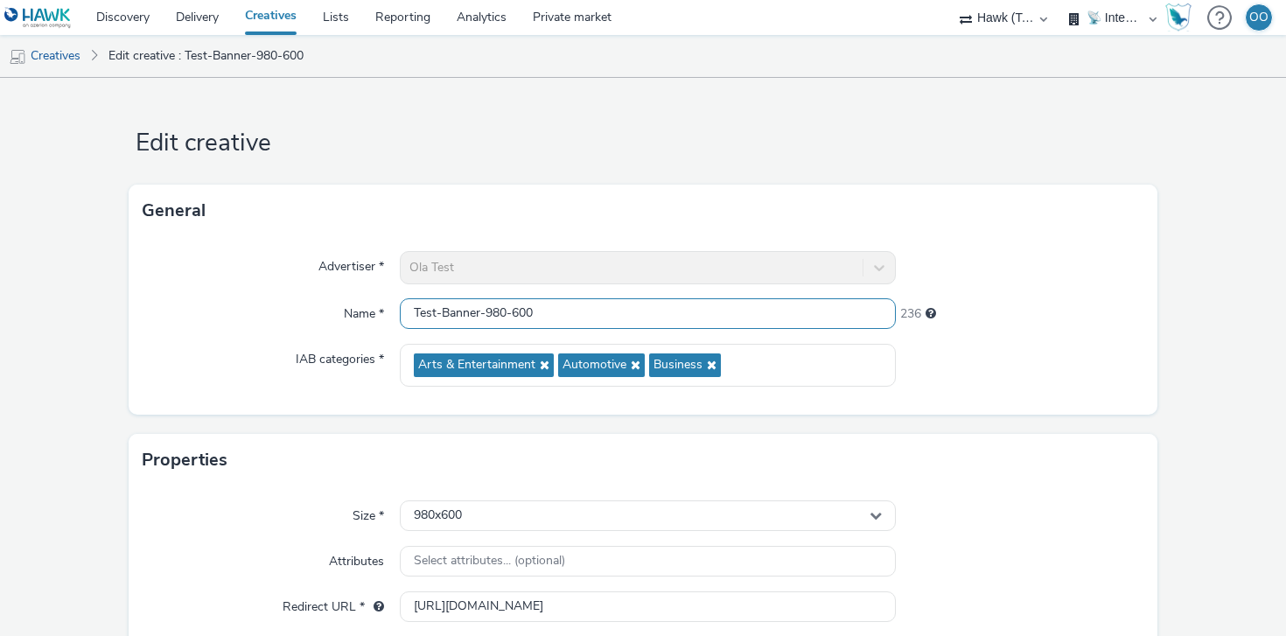
click at [553, 318] on input "Test-Banner-980-600" at bounding box center [648, 313] width 496 height 31
click at [550, 305] on input "Test-Banner-980-600" at bounding box center [648, 313] width 496 height 31
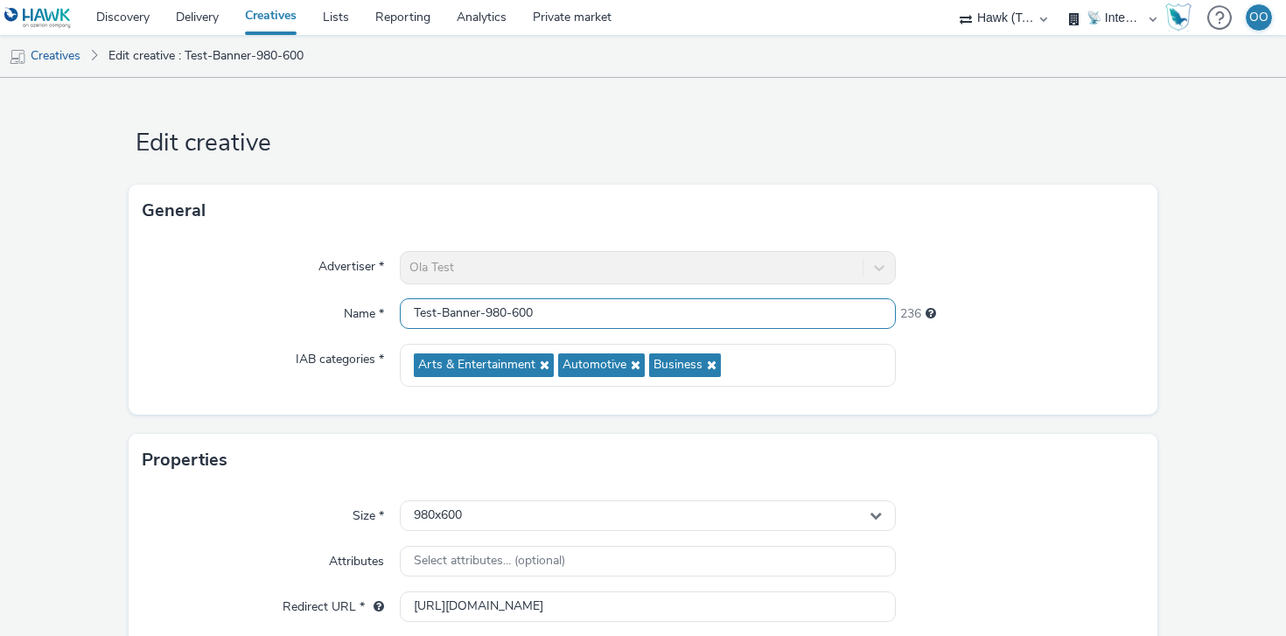
click at [563, 325] on input "Test-Banner-980-600" at bounding box center [648, 313] width 496 height 31
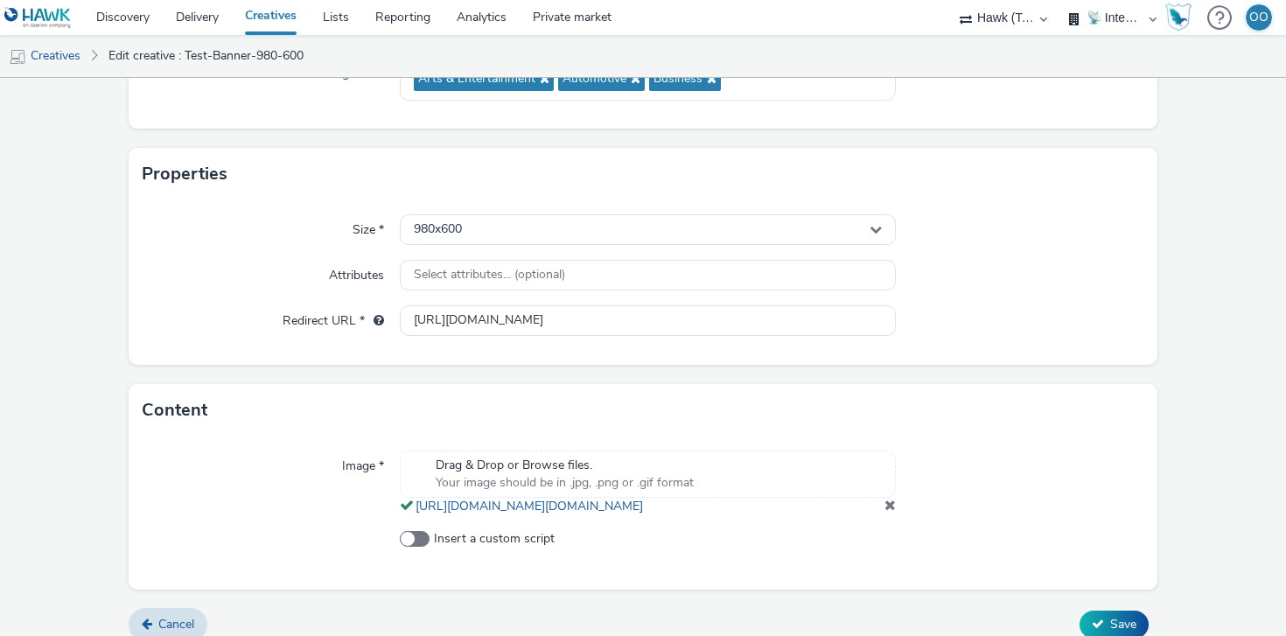
scroll to position [340, 0]
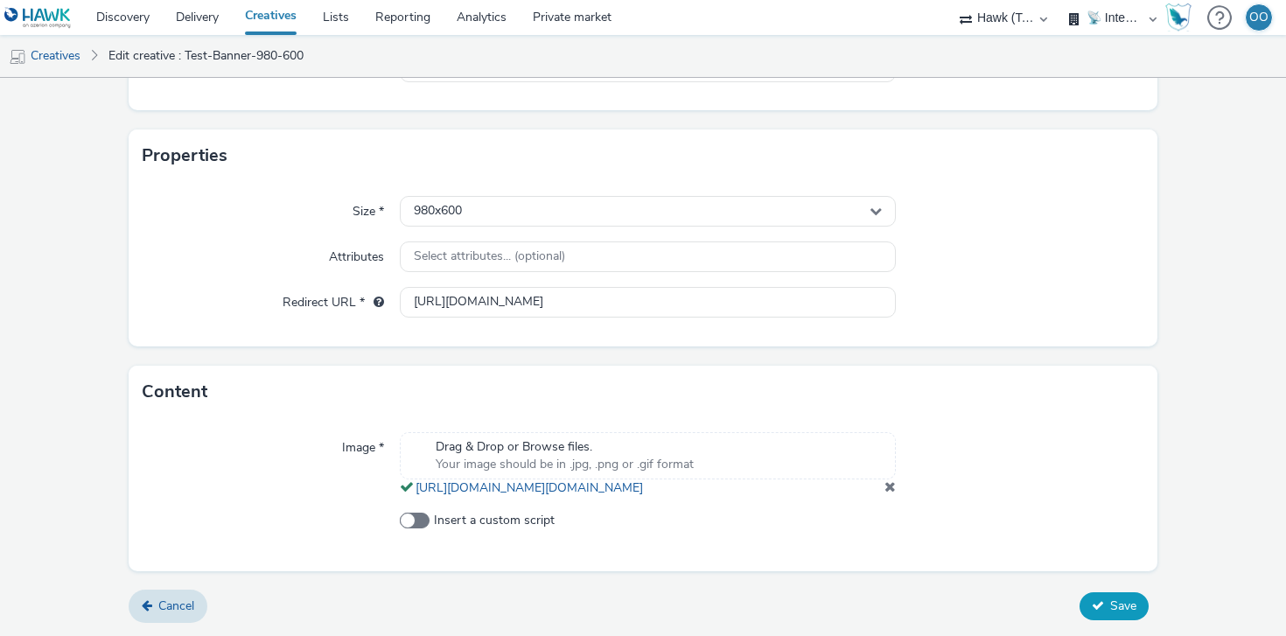
type input "Test-Banner-980-600hghgkhg"
click at [1116, 613] on span "Save" at bounding box center [1123, 606] width 26 height 17
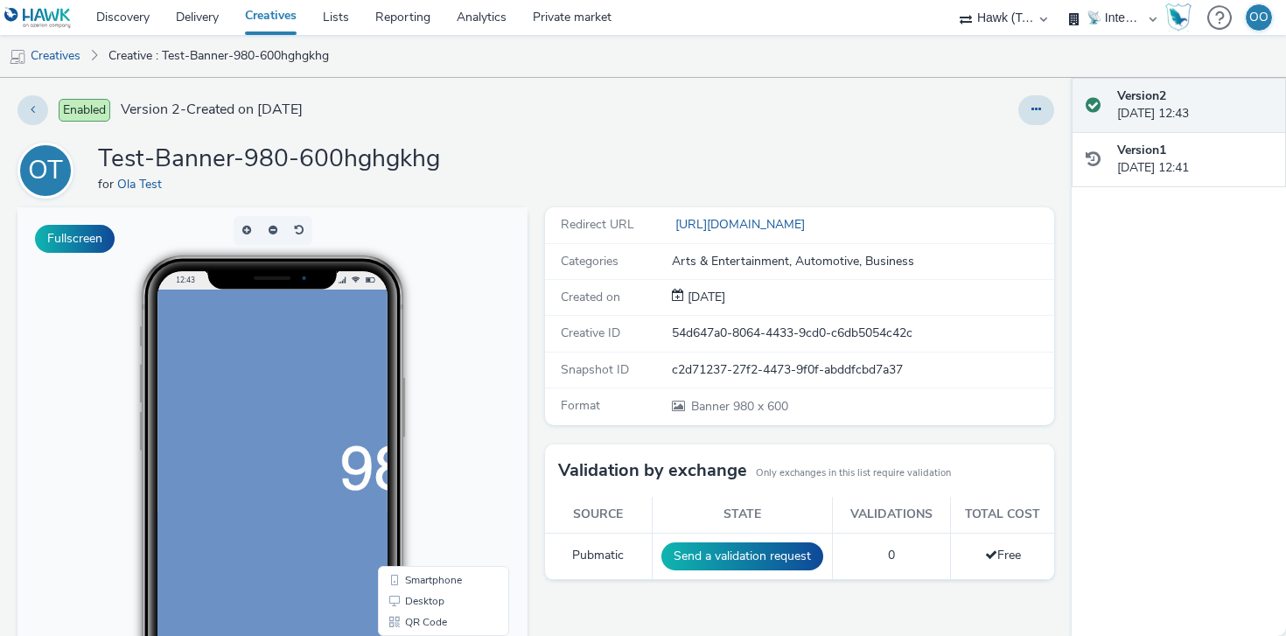
click at [283, 13] on link "Creatives" at bounding box center [271, 17] width 78 height 35
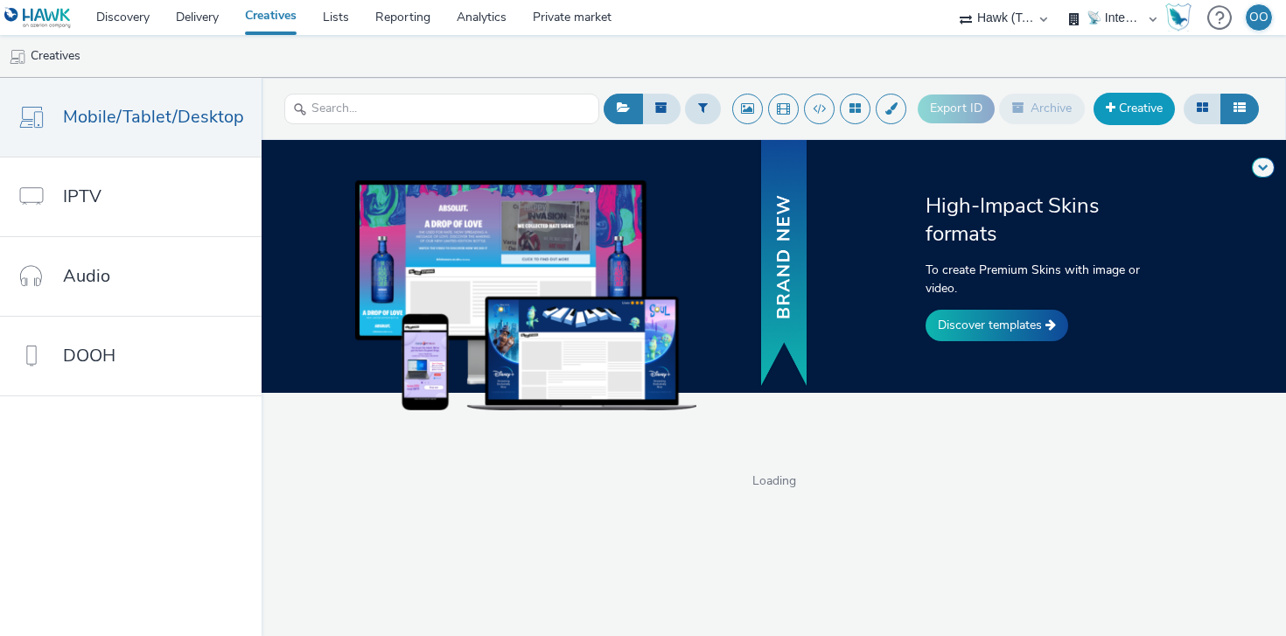
click at [1141, 94] on link "Creative" at bounding box center [1134, 108] width 81 height 31
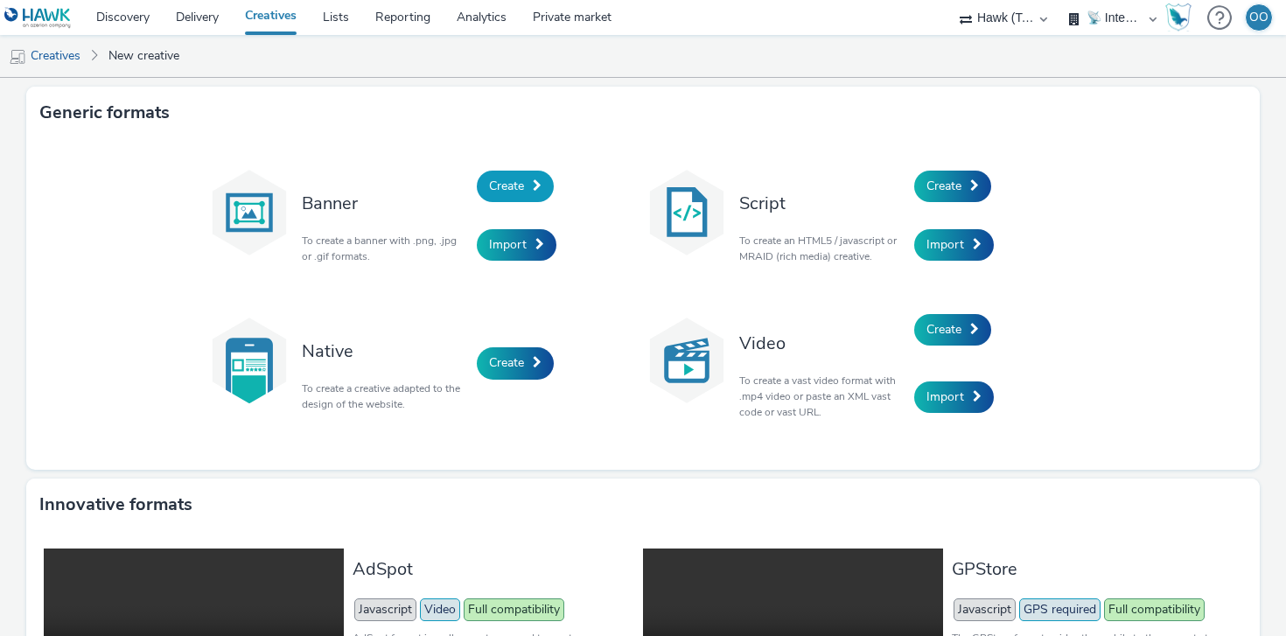
click at [514, 175] on link "Create" at bounding box center [515, 186] width 77 height 31
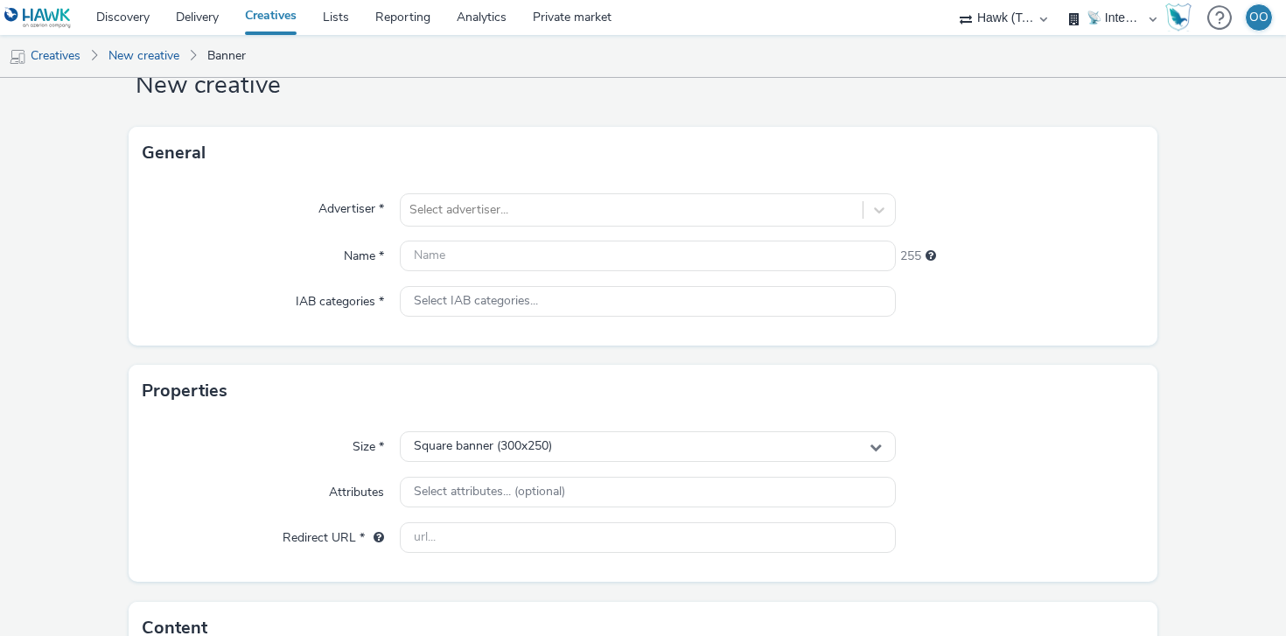
scroll to position [89, 0]
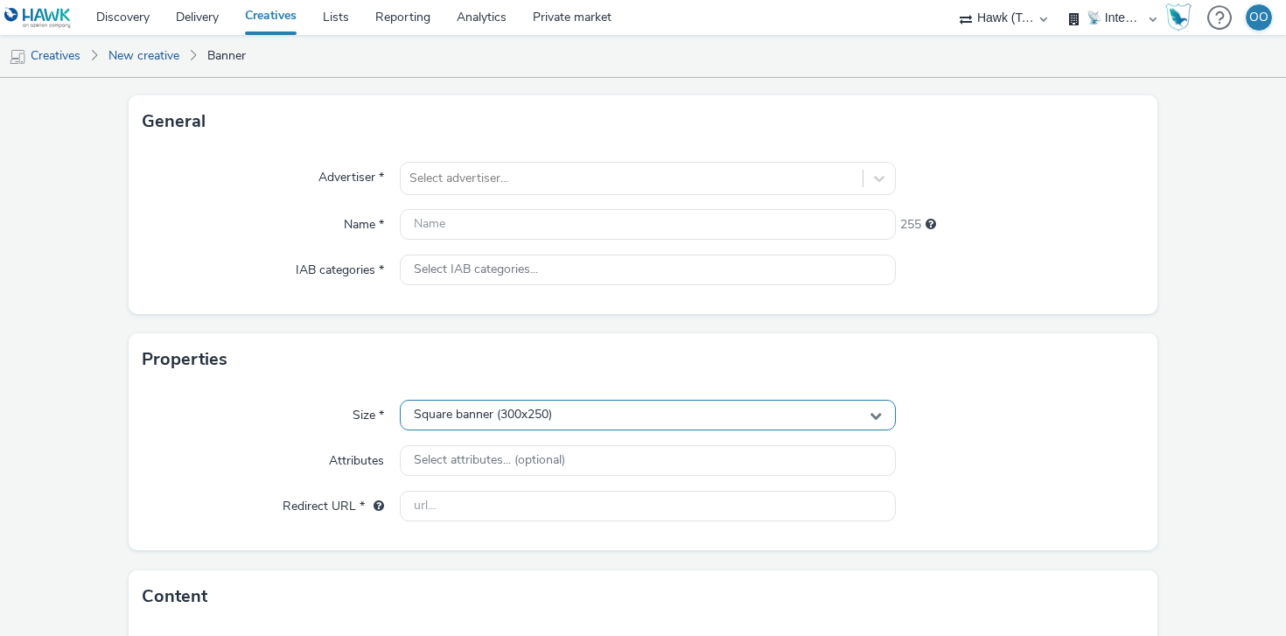
click at [589, 412] on div "Square banner (300x250)" at bounding box center [648, 415] width 496 height 31
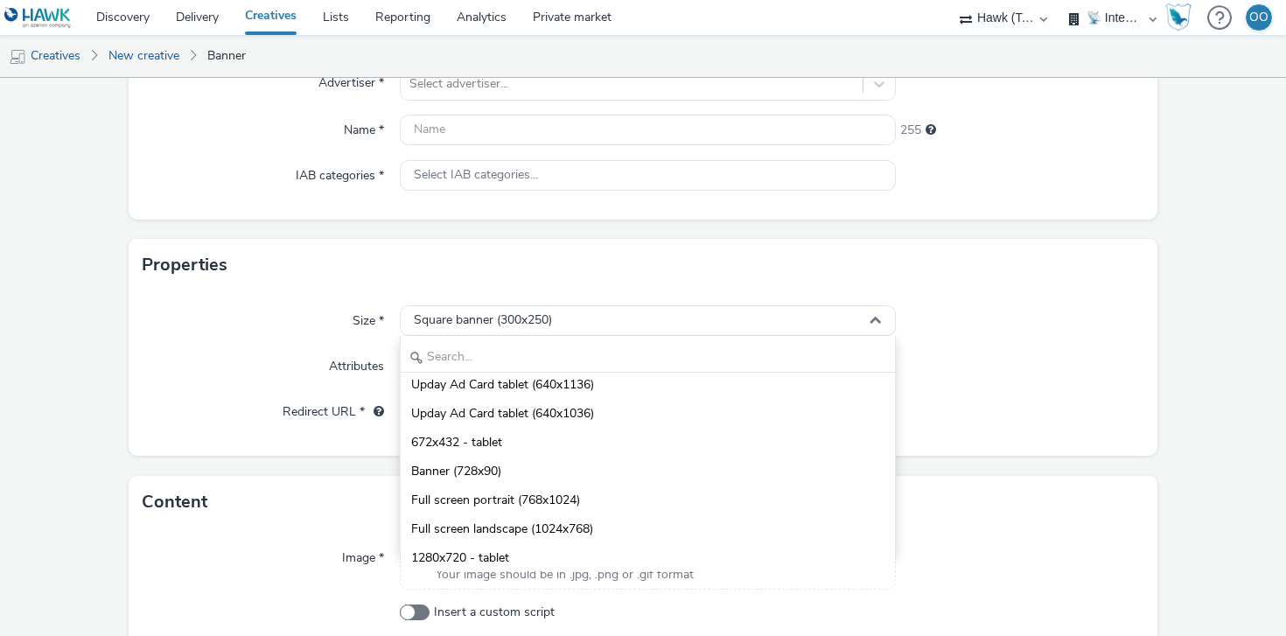
scroll to position [185, 0]
click at [283, 360] on div "Attributes" at bounding box center [271, 365] width 257 height 31
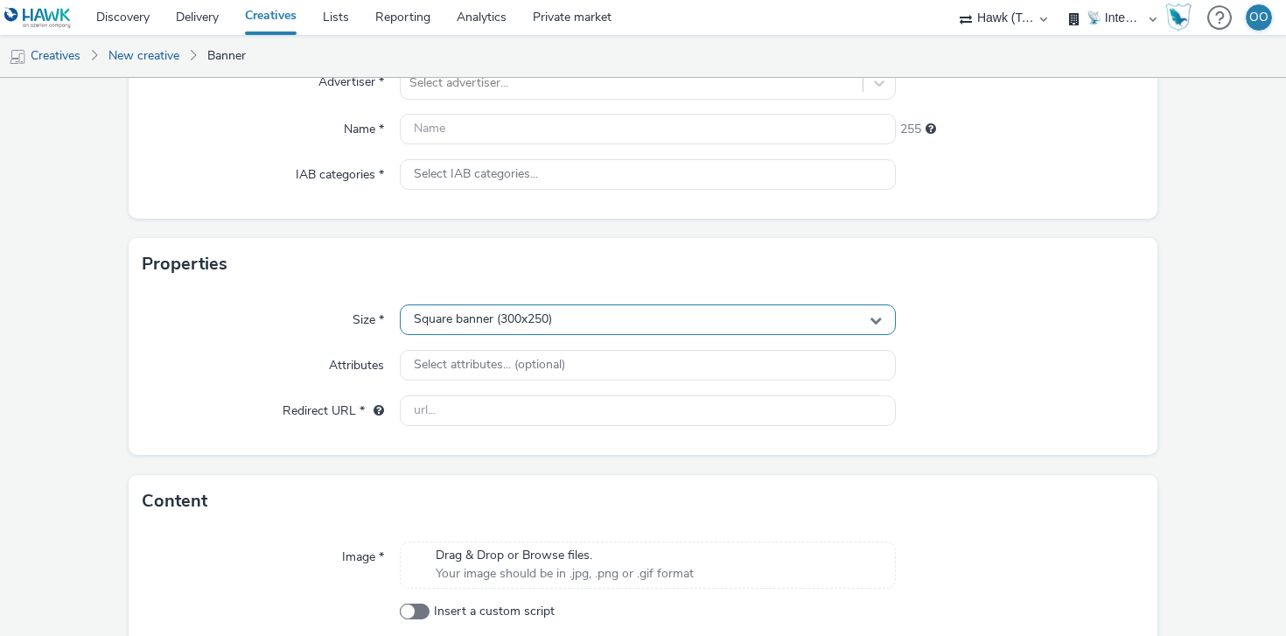
click at [502, 316] on span "Square banner (300x250)" at bounding box center [483, 319] width 138 height 15
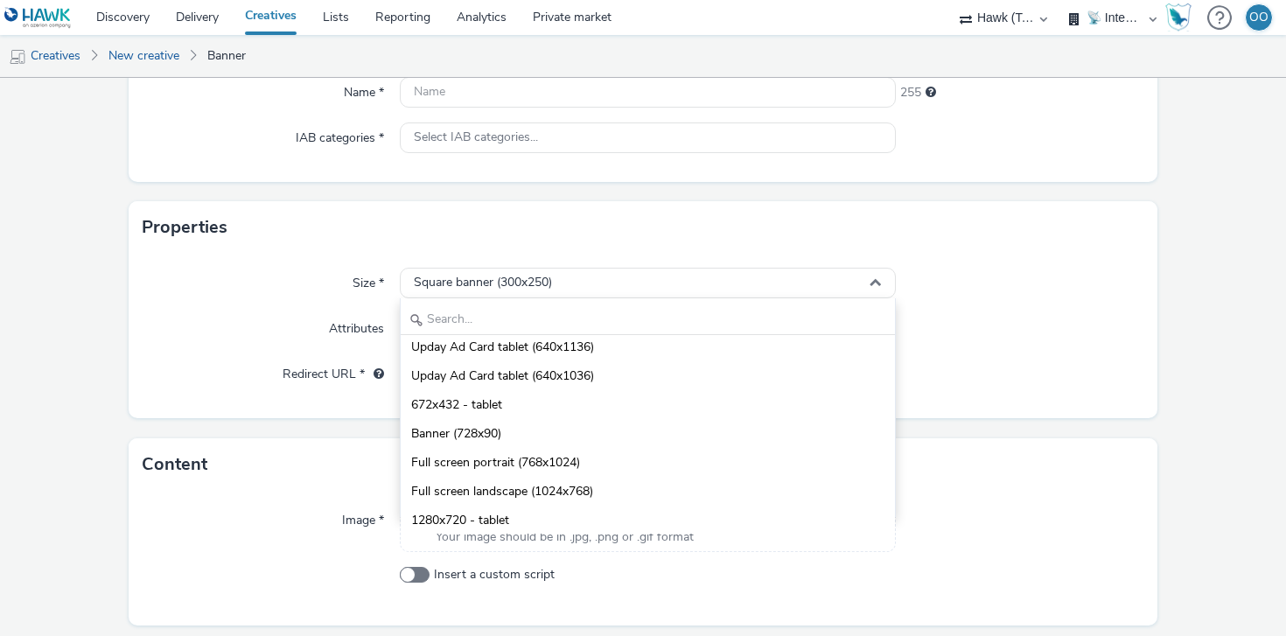
scroll to position [224, 0]
click at [305, 286] on div "Size *" at bounding box center [271, 280] width 257 height 31
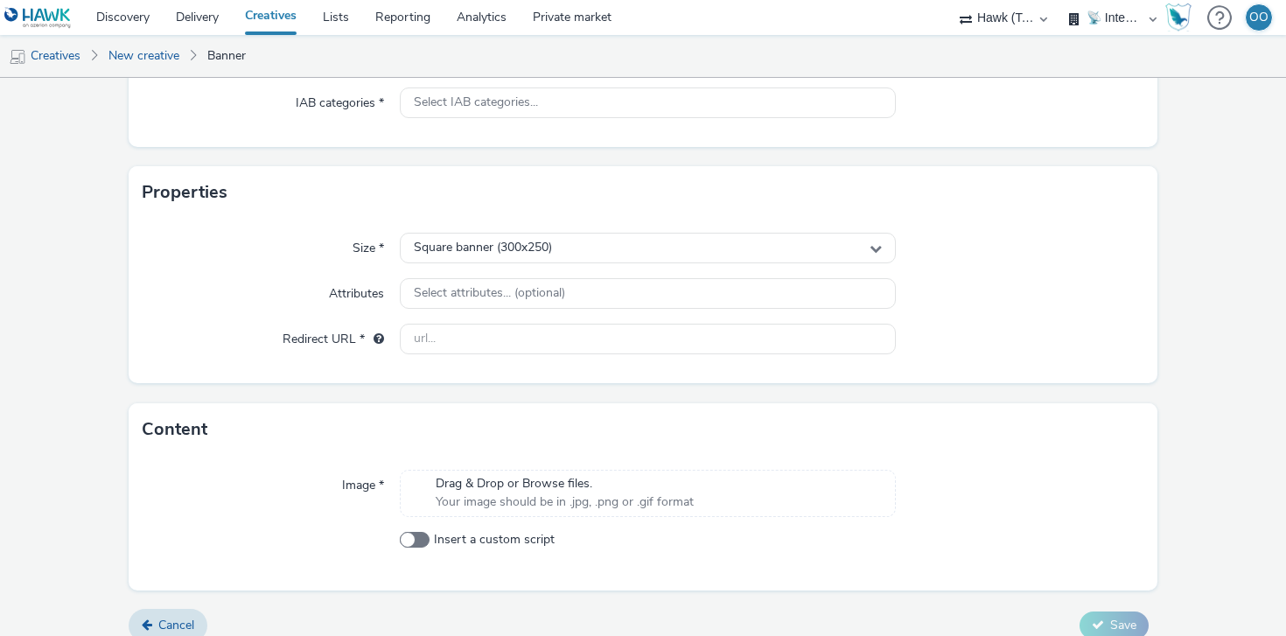
scroll to position [262, 0]
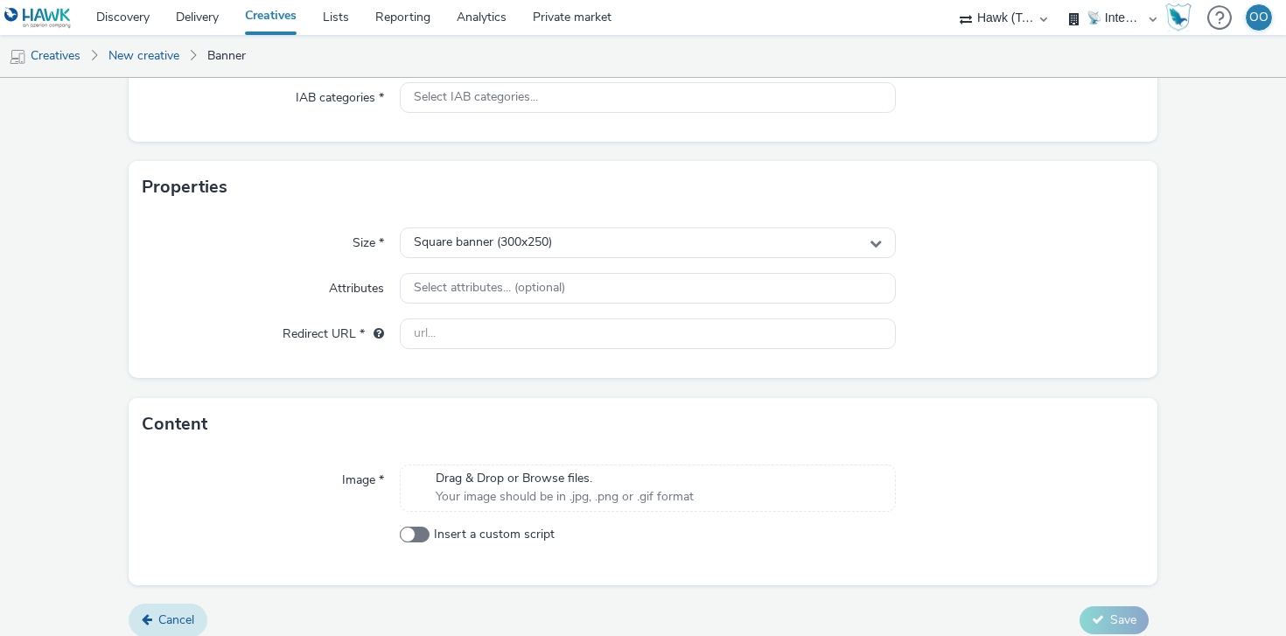
click at [162, 610] on link "Cancel" at bounding box center [168, 620] width 79 height 33
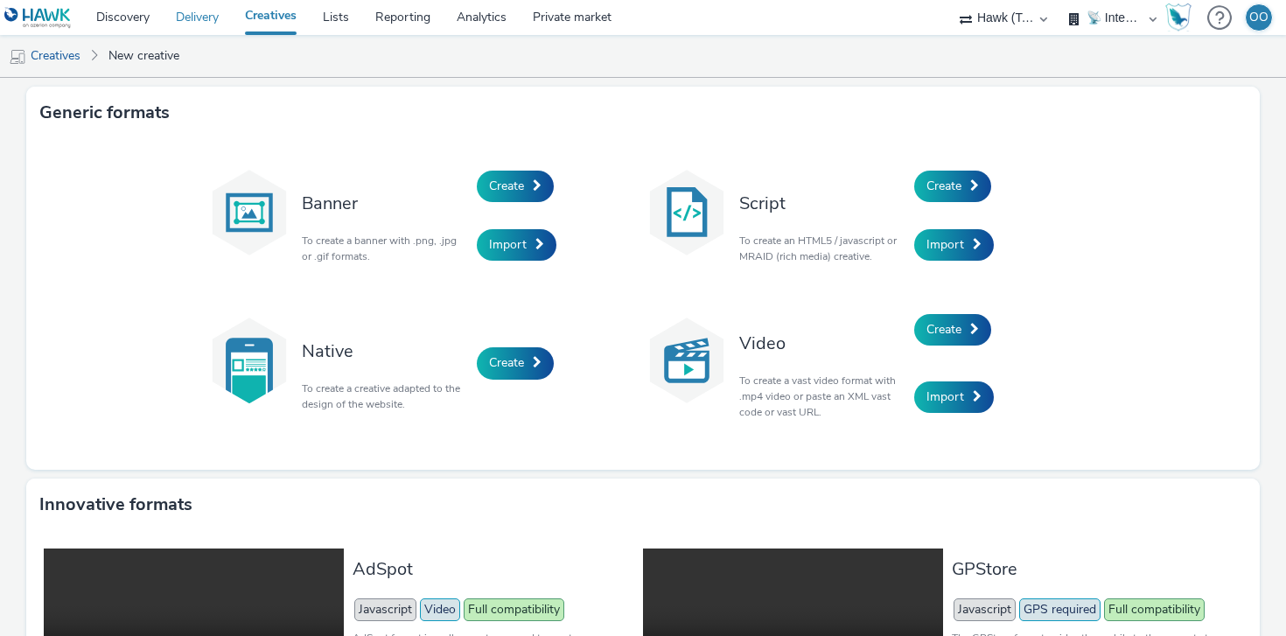
click at [203, 18] on link "Delivery" at bounding box center [197, 17] width 69 height 35
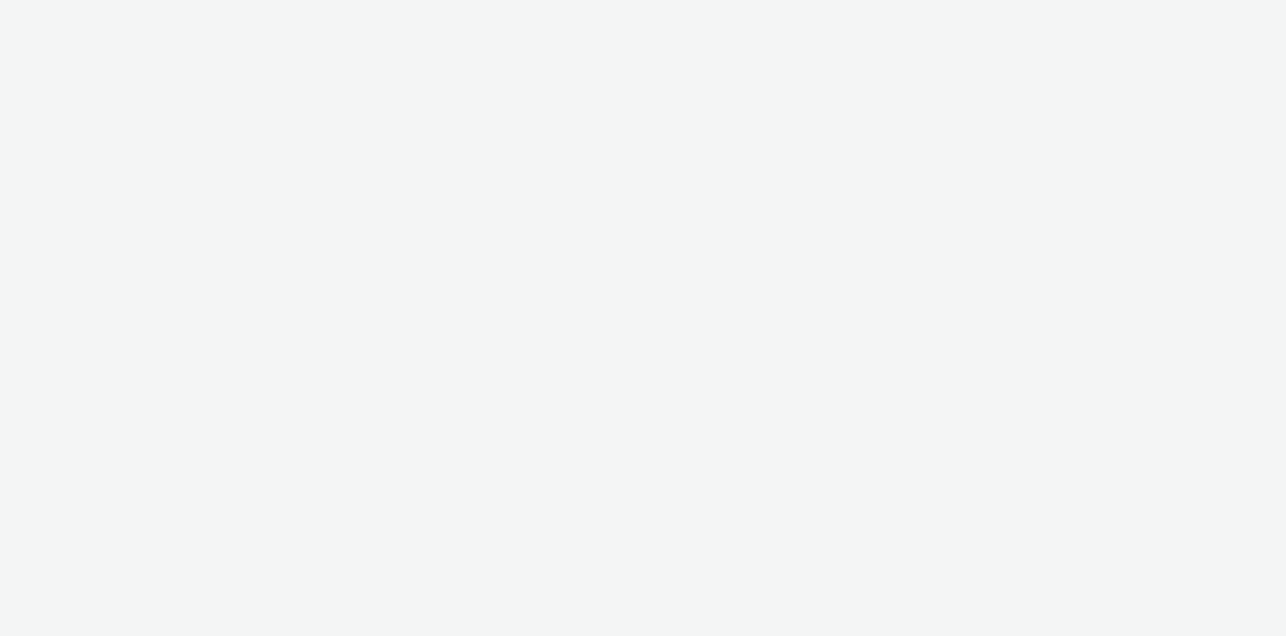
select select "2fc77e36-bb93-4aa3-9dff-dcb08e02eac6"
select select "2405a9d4-3350-4458-8d06-44f78962fa76"
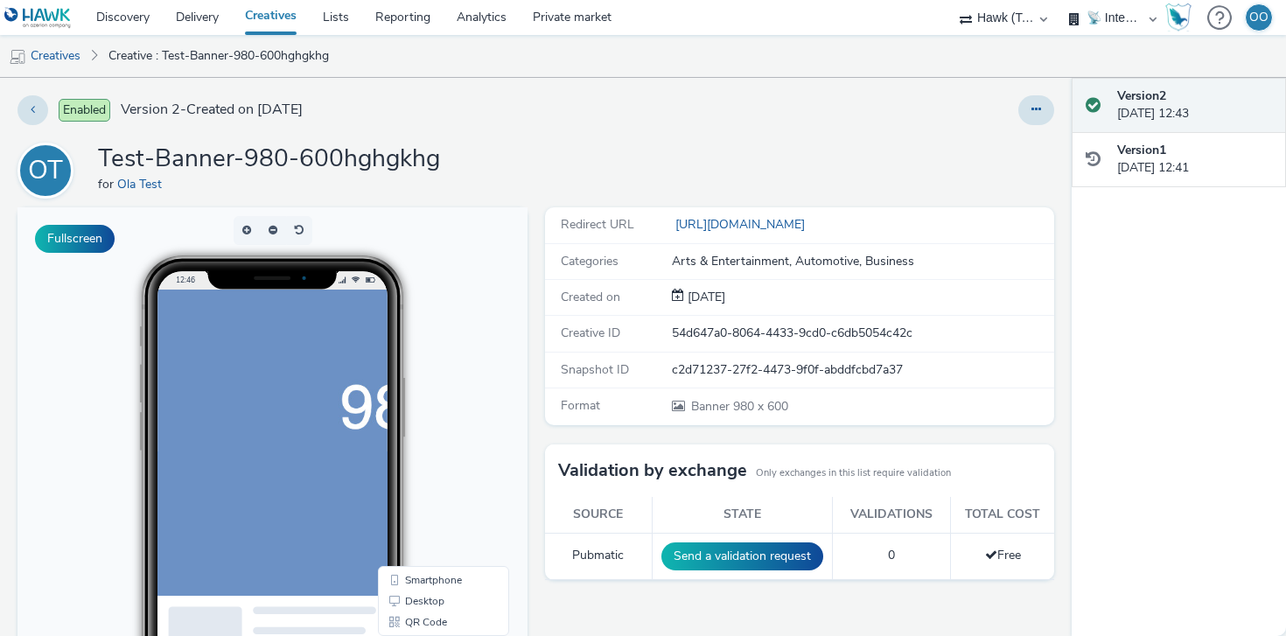
scroll to position [22, 0]
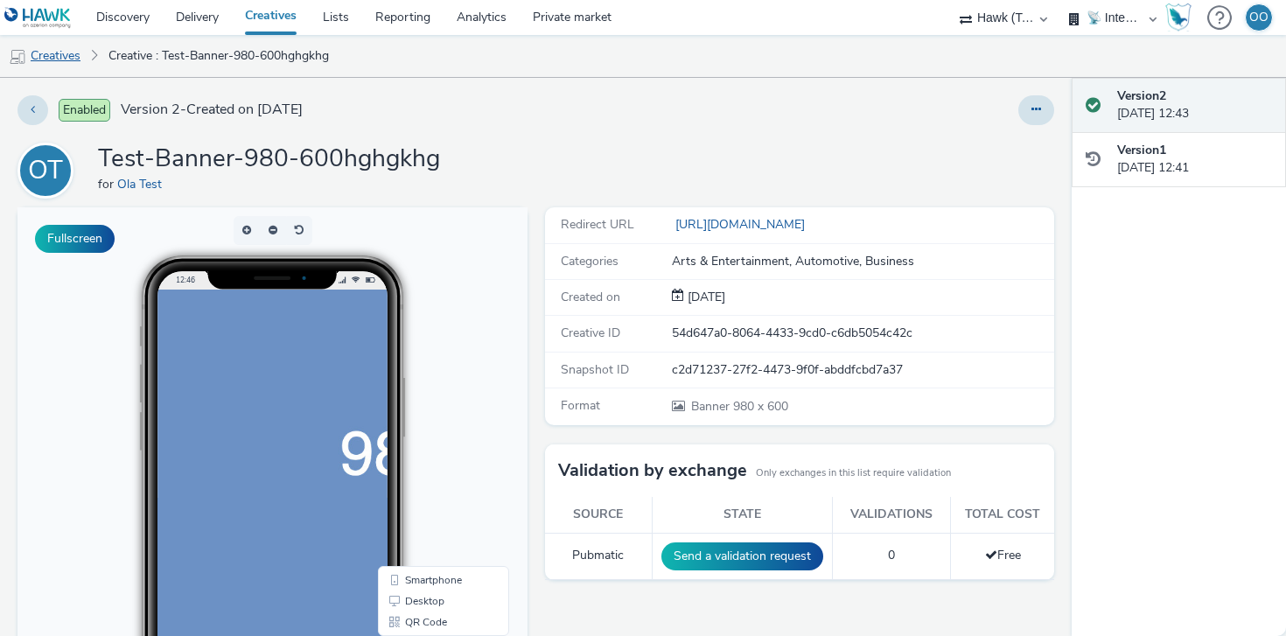
click at [68, 52] on link "Creatives" at bounding box center [44, 56] width 89 height 42
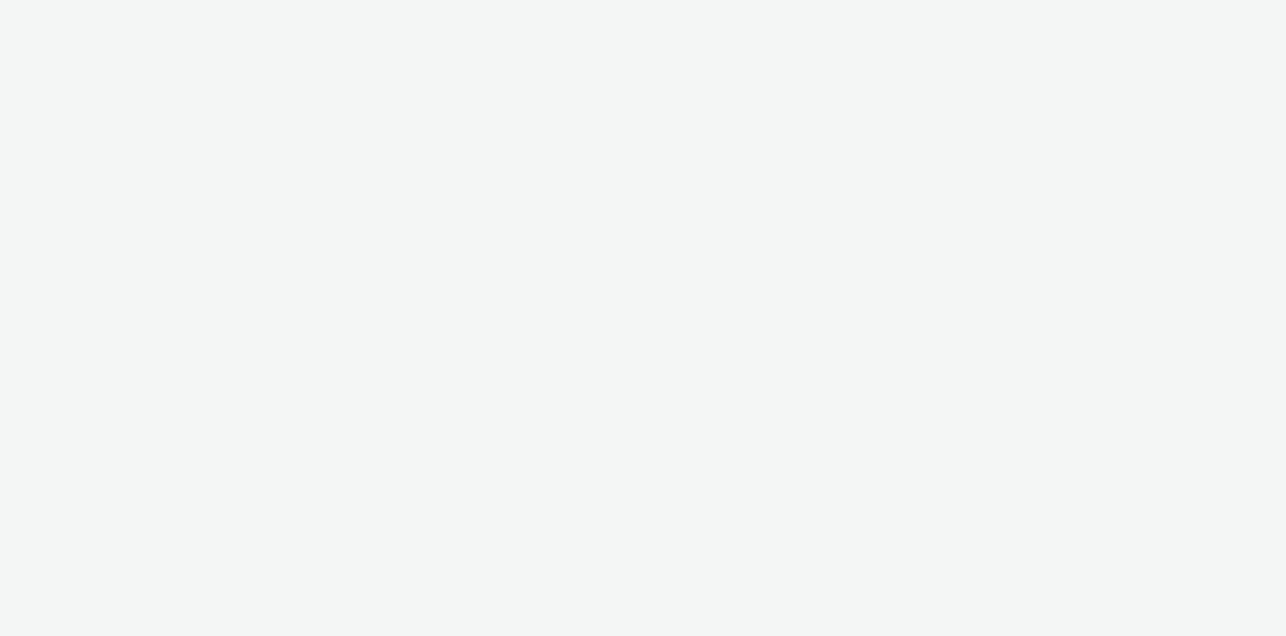
select select "2fc77e36-bb93-4aa3-9dff-dcb08e02eac6"
select select "2405a9d4-3350-4458-8d06-44f78962fa76"
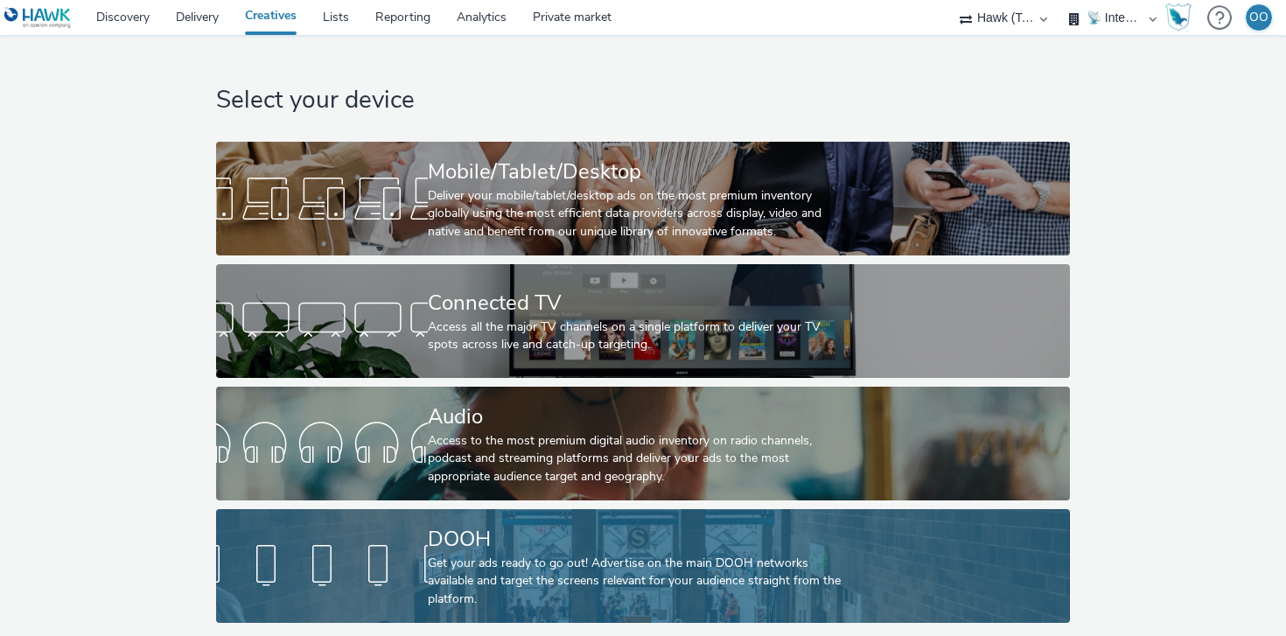
click at [486, 549] on div "DOOH" at bounding box center [639, 539] width 423 height 31
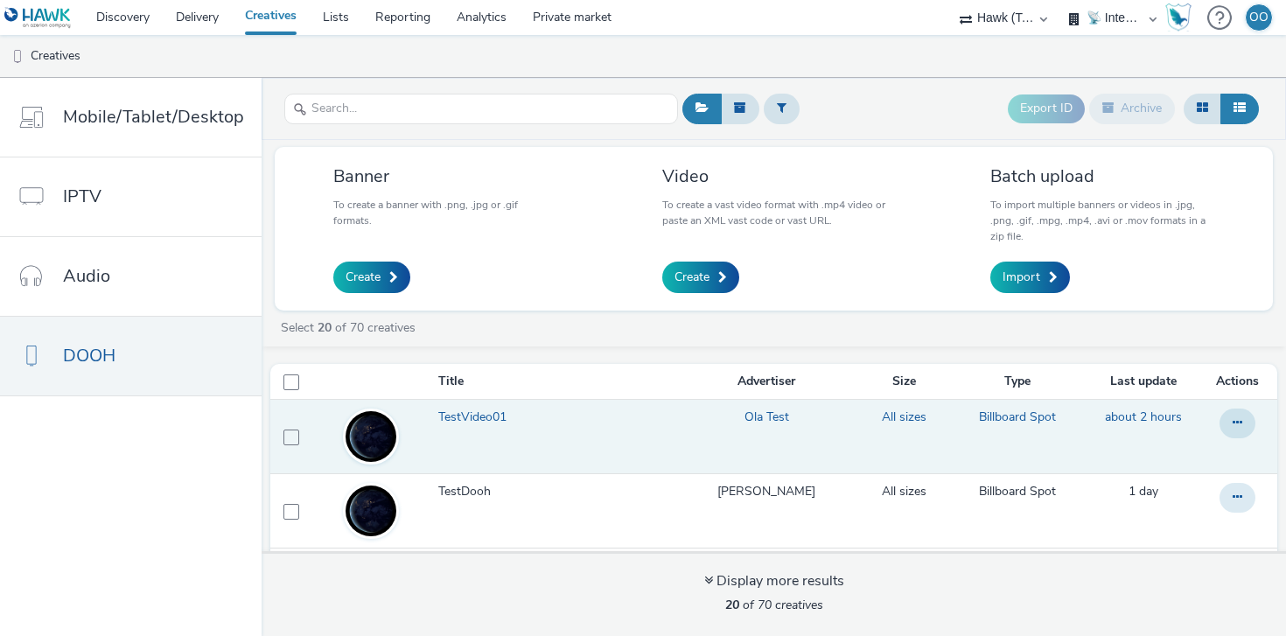
click at [471, 420] on span "TestVideo01" at bounding box center [475, 417] width 75 height 17
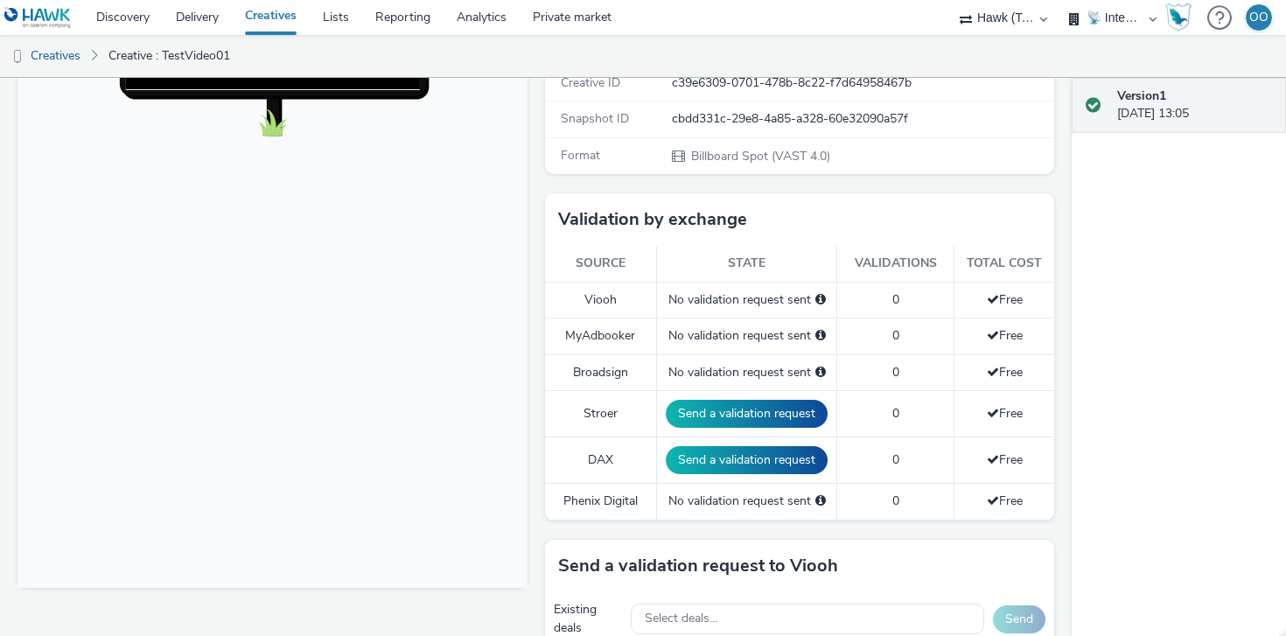
scroll to position [321, 0]
